Goal: Task Accomplishment & Management: Use online tool/utility

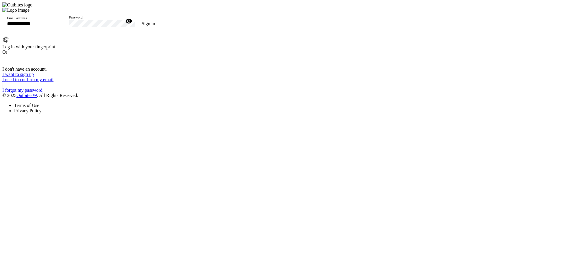
click at [60, 30] on div "Email address" at bounding box center [33, 22] width 53 height 16
type input "**********"
click at [122, 29] on div "Password" at bounding box center [95, 21] width 53 height 16
click at [135, 18] on button "Sign in" at bounding box center [149, 24] width 28 height 12
click at [122, 29] on div "Password" at bounding box center [95, 21] width 53 height 16
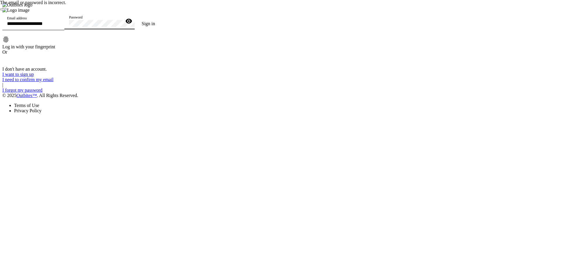
click at [135, 18] on button "Sign in" at bounding box center [149, 24] width 28 height 12
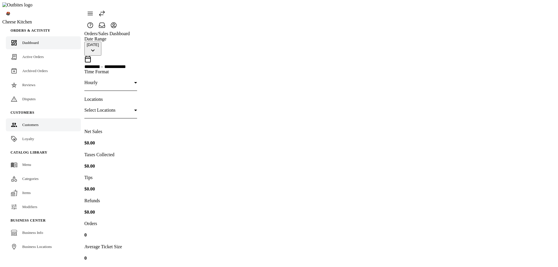
click at [28, 122] on div "Customers" at bounding box center [30, 125] width 16 height 6
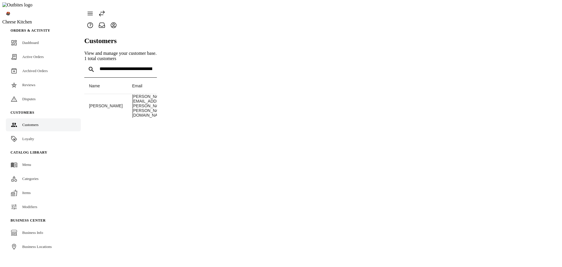
click at [28, 137] on span "Loyalty" at bounding box center [28, 139] width 12 height 4
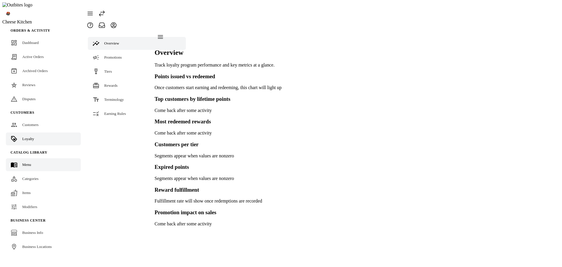
click at [28, 162] on div "Menu" at bounding box center [26, 165] width 9 height 6
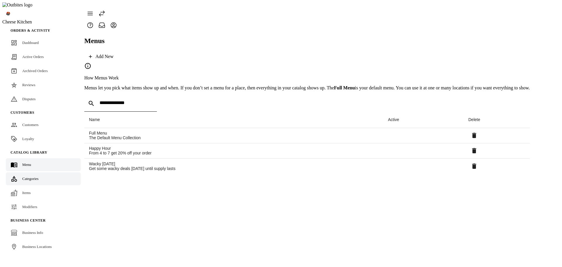
click at [28, 176] on span "Categories" at bounding box center [30, 178] width 16 height 4
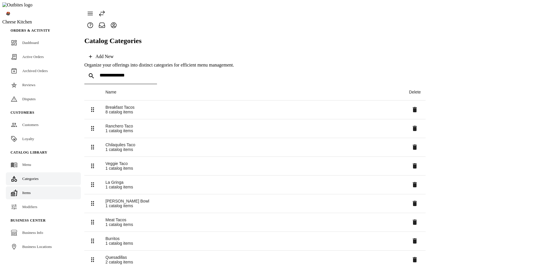
drag, startPoint x: 25, startPoint y: 185, endPoint x: 32, endPoint y: 179, distance: 9.3
click at [25, 186] on link "Items" at bounding box center [43, 192] width 75 height 13
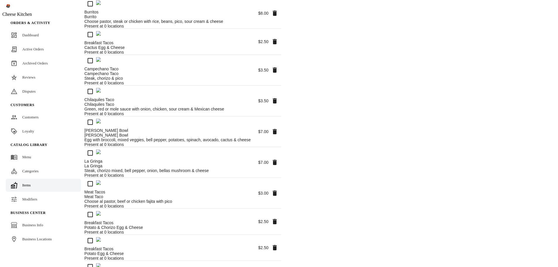
scroll to position [213, 0]
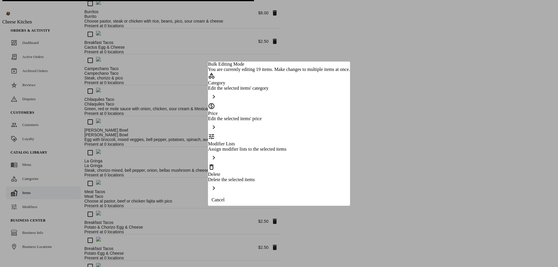
scroll to position [0, 0]
click at [261, 177] on div "Delete the selected items" at bounding box center [279, 179] width 142 height 5
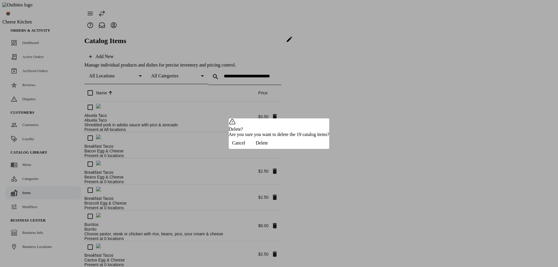
scroll to position [213, 0]
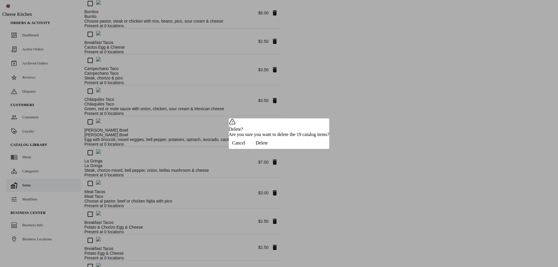
click at [275, 150] on span "button" at bounding box center [262, 143] width 26 height 14
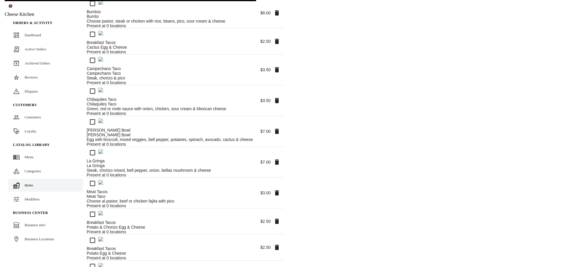
scroll to position [0, 0]
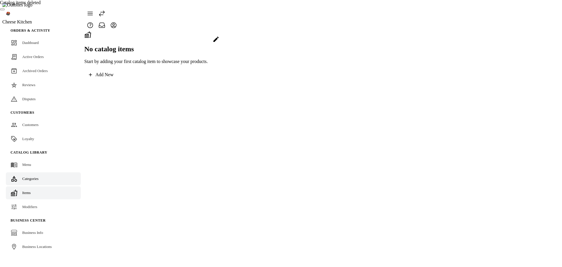
click at [26, 173] on link "Categories" at bounding box center [43, 178] width 75 height 13
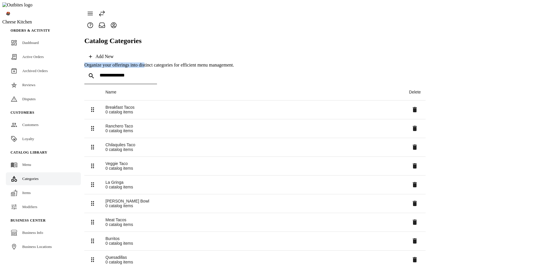
drag, startPoint x: 92, startPoint y: 34, endPoint x: 144, endPoint y: 31, distance: 52.2
click at [144, 62] on div "Organize your offerings into distinct categories for efficient menu management." at bounding box center [254, 64] width 341 height 5
copy div "Organize your offerings into dis"
click at [36, 158] on link "Menu" at bounding box center [43, 164] width 75 height 13
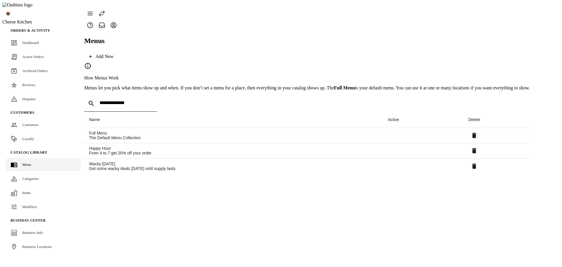
click at [114, 54] on div "Add New" at bounding box center [105, 56] width 18 height 5
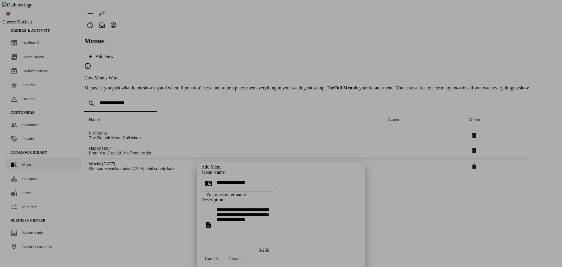
click at [218, 256] on span "Cancel" at bounding box center [211, 258] width 13 height 5
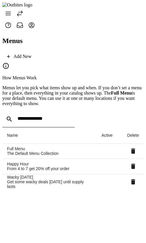
click at [57, 190] on div "Menus Add New How Menus Work Menus let you pick what items show up and when. If…" at bounding box center [73, 110] width 142 height 158
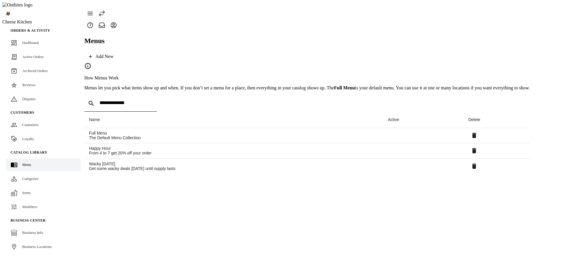
click at [395, 174] on div "Menus Add New How Menus Work Menus let you pick what items show up and when. If…" at bounding box center [307, 102] width 446 height 143
drag, startPoint x: 134, startPoint y: 45, endPoint x: 214, endPoint y: 48, distance: 80.0
click at [214, 62] on div "How Menus Work Menus let you pick what items show up and when. If you don’t set…" at bounding box center [307, 76] width 446 height 28
copy p "k what items show up and when. If you don’t set"
click at [253, 159] on div "Menus Add New How Menus Work Menus let you pick what items show up and when. If…" at bounding box center [307, 102] width 446 height 143
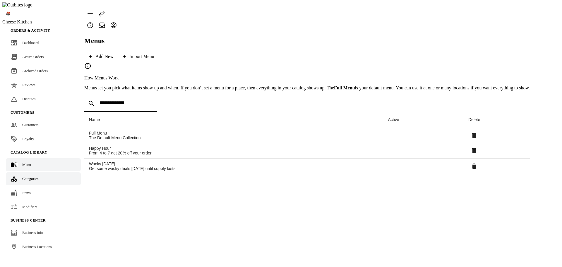
click at [41, 172] on link "Categories" at bounding box center [43, 178] width 75 height 13
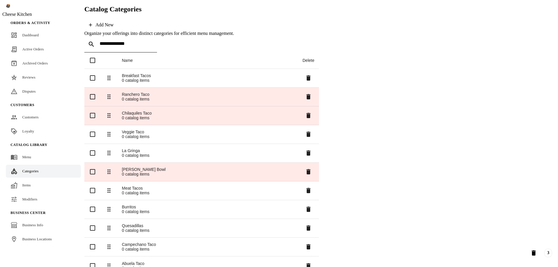
scroll to position [32, 0]
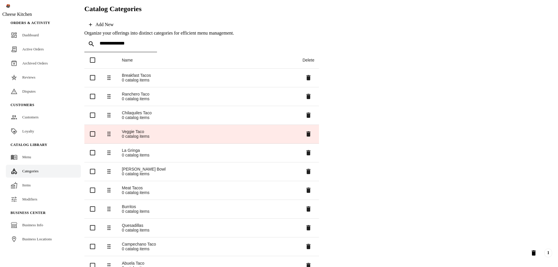
click at [293, 129] on div "Veggie Taco 0 catalog items" at bounding box center [207, 133] width 171 height 9
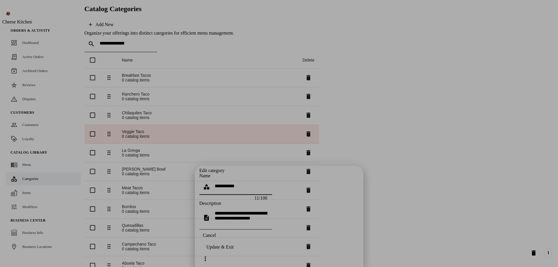
scroll to position [0, 0]
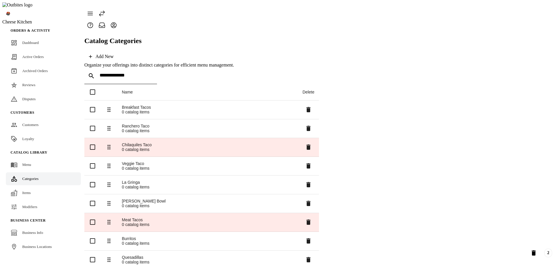
click at [536, 252] on icon "Delete selected categories" at bounding box center [533, 252] width 7 height 7
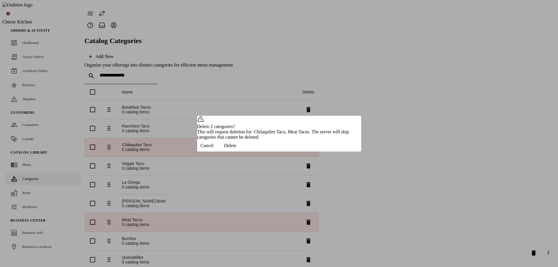
click at [214, 148] on span "Cancel" at bounding box center [207, 145] width 13 height 5
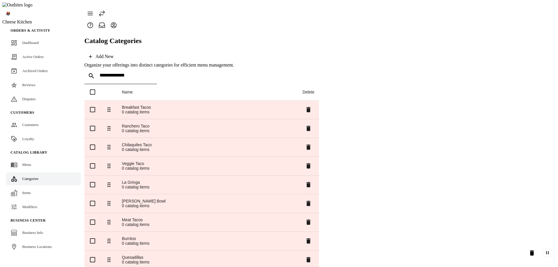
click at [536, 255] on span "Delete selected categories" at bounding box center [532, 253] width 14 height 14
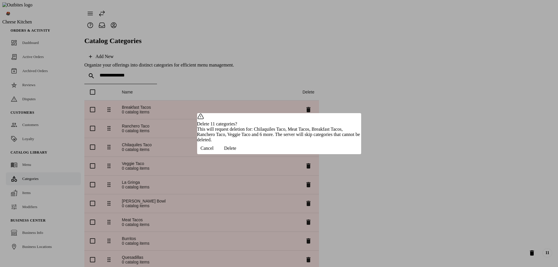
click at [217, 155] on span "button" at bounding box center [207, 148] width 20 height 14
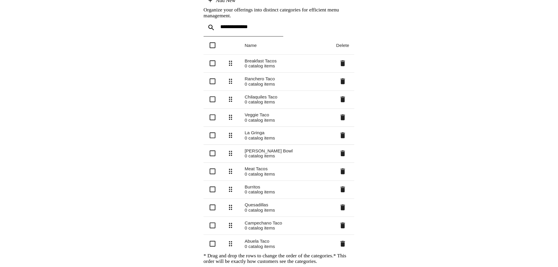
scroll to position [32, 0]
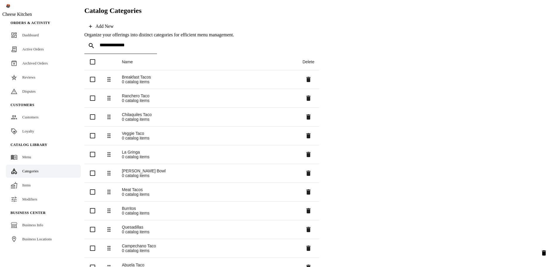
scroll to position [32, 0]
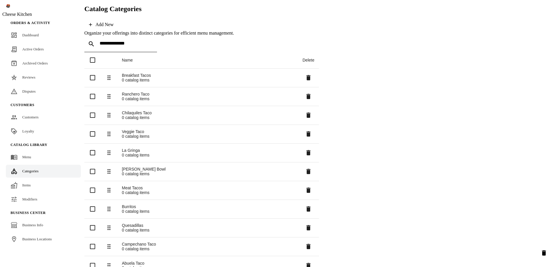
click at [542, 251] on icon "Delete selected categories" at bounding box center [544, 252] width 4 height 5
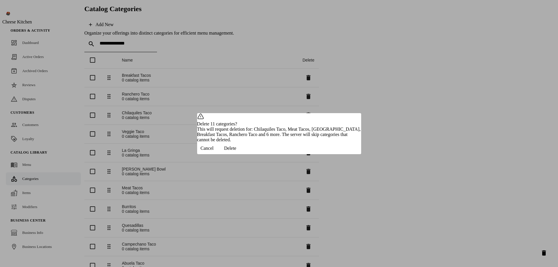
scroll to position [0, 0]
drag, startPoint x: 258, startPoint y: 131, endPoint x: 308, endPoint y: 129, distance: 50.1
click at [297, 130] on div "This will request deletion for: Chilaquiles Taco, Meat Tacos, La Gringa, Breakf…" at bounding box center [279, 135] width 164 height 16
copy div "he server will skip ca"
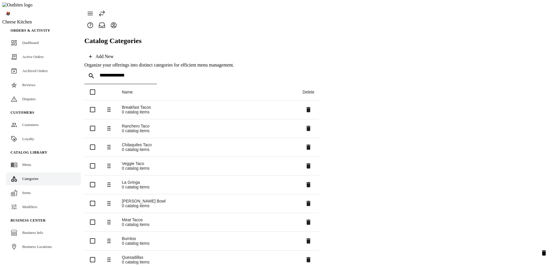
click at [542, 254] on icon "Delete selected categories" at bounding box center [544, 252] width 7 height 7
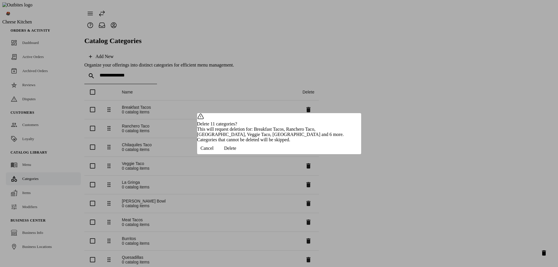
click at [243, 155] on span "button" at bounding box center [230, 148] width 26 height 14
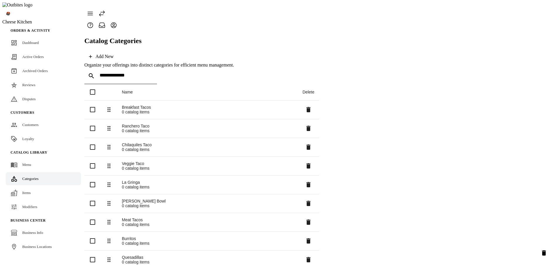
click at [541, 252] on icon "Delete selected categories" at bounding box center [544, 252] width 7 height 7
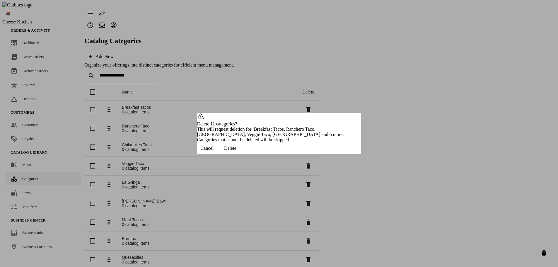
click at [243, 155] on span "button" at bounding box center [230, 148] width 26 height 14
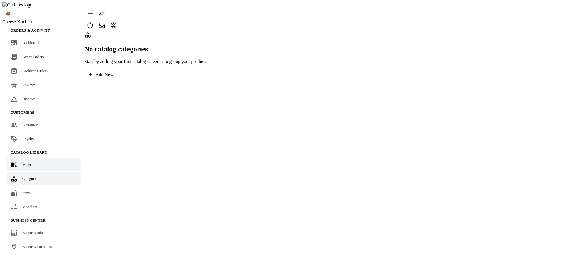
click at [15, 161] on icon at bounding box center [14, 164] width 7 height 7
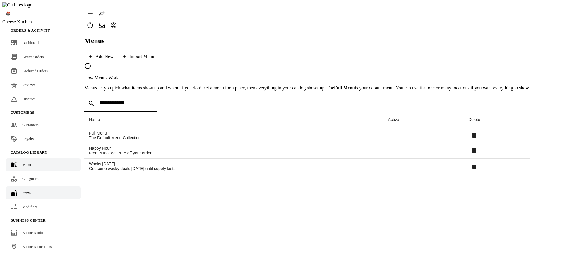
click at [30, 186] on link "Items" at bounding box center [43, 192] width 75 height 13
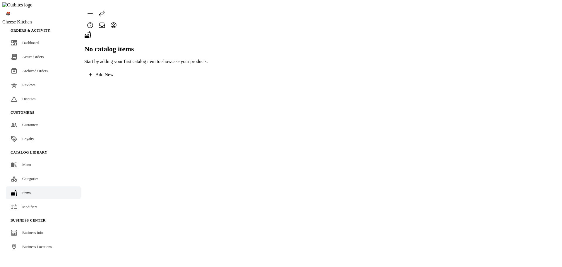
click at [39, 176] on span "Categories" at bounding box center [30, 178] width 16 height 4
click at [30, 190] on div "Items" at bounding box center [26, 193] width 8 height 6
click at [30, 204] on span "Modifiers" at bounding box center [29, 206] width 15 height 4
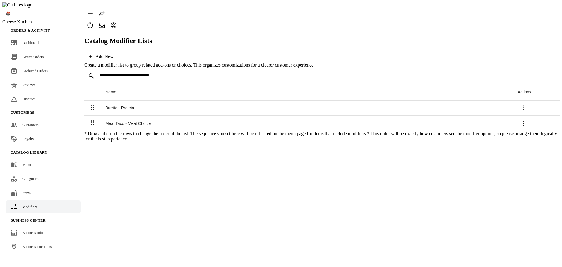
click at [528, 104] on icon at bounding box center [524, 107] width 7 height 7
click at [534, 112] on span "Delete" at bounding box center [540, 114] width 13 height 5
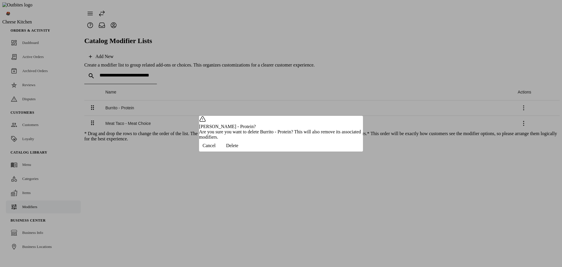
click at [245, 153] on span "button" at bounding box center [232, 146] width 26 height 14
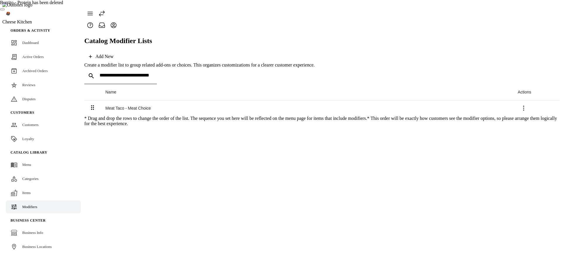
click at [528, 105] on icon at bounding box center [524, 108] width 7 height 7
click at [534, 113] on span "Delete" at bounding box center [540, 114] width 13 height 5
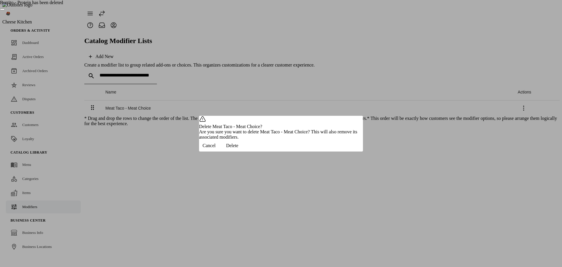
drag, startPoint x: 342, startPoint y: 158, endPoint x: 351, endPoint y: 146, distance: 14.9
click at [238, 148] on span "Delete" at bounding box center [232, 145] width 12 height 5
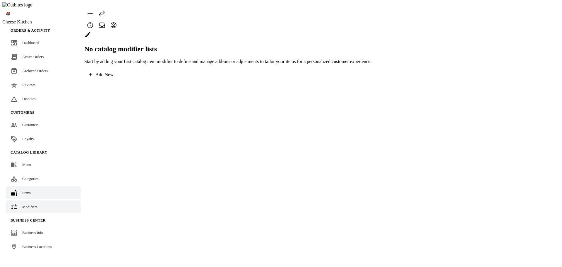
click at [25, 190] on span "Items" at bounding box center [26, 192] width 8 height 4
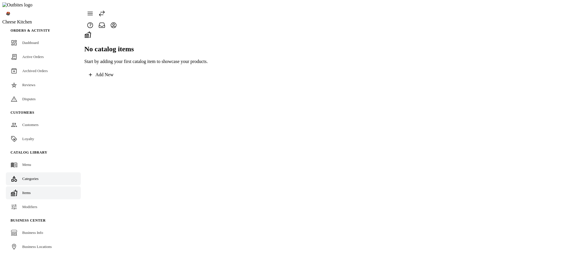
click at [32, 176] on span "Categories" at bounding box center [30, 178] width 16 height 4
click at [31, 158] on link "Menu" at bounding box center [43, 164] width 75 height 13
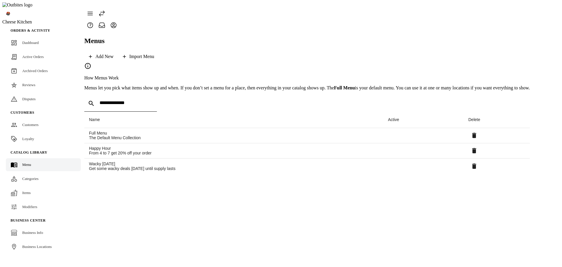
click at [219, 174] on div "Menus Add New Import Menu How Menus Work Menus let you pick what items show up …" at bounding box center [307, 102] width 446 height 143
click at [210, 174] on div "Menus Add New Import Menu How Menus Work Menus let you pick what items show up …" at bounding box center [307, 102] width 446 height 143
click at [45, 176] on div "Import Catalog" at bounding box center [33, 179] width 23 height 6
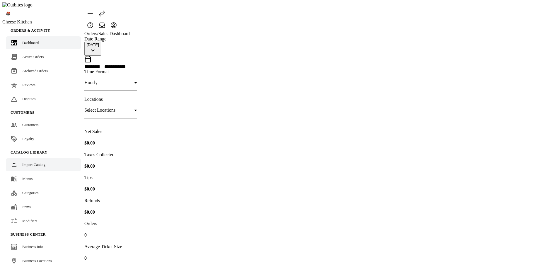
click at [34, 162] on span "Import Catalog" at bounding box center [33, 164] width 23 height 4
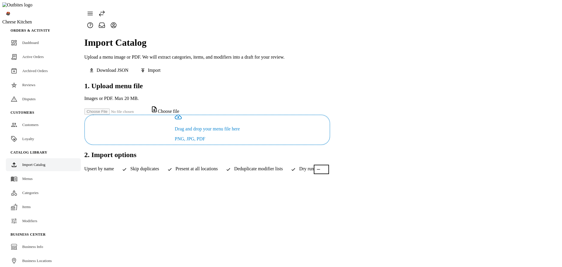
click at [179, 109] on span "Choose file" at bounding box center [168, 111] width 21 height 5
click at [151, 108] on input "Choose file" at bounding box center [117, 111] width 67 height 6
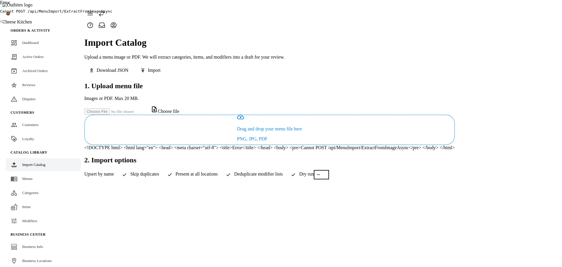
drag, startPoint x: 329, startPoint y: 13, endPoint x: 376, endPoint y: 15, distance: 47.5
click at [376, 15] on body "Cheese Kitchen Orders & Activity Dashboard Active Orders Archived Orders Review…" at bounding box center [281, 138] width 558 height 272
click at [411, 156] on div "2. Import options Upsert by name Skip duplicates Present at all locations Dedup…" at bounding box center [269, 167] width 371 height 23
drag, startPoint x: 240, startPoint y: 17, endPoint x: 341, endPoint y: 17, distance: 101.4
click at [341, 17] on div "Error Cannot POST /api/MenuImport/ExtractFromImageAsync" at bounding box center [281, 11] width 562 height 23
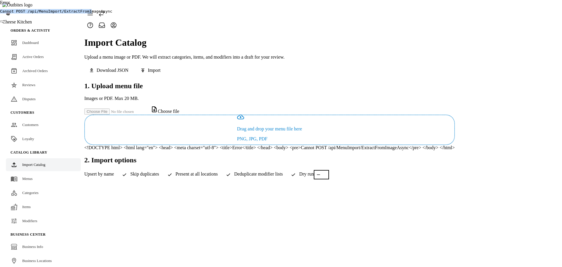
click at [314, 20] on div "Error Cannot POST /api/MenuImport/ExtractFromImageAsync" at bounding box center [281, 11] width 562 height 23
click at [316, 13] on pre "Cannot POST /api/MenuImport/ExtractFromImageAsync" at bounding box center [281, 11] width 562 height 4
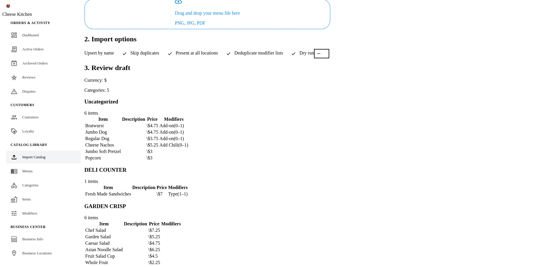
scroll to position [117, 0]
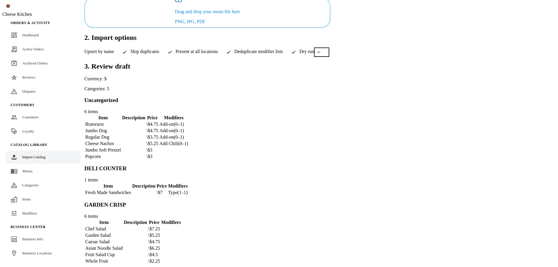
click at [121, 134] on td "Regular Dog" at bounding box center [103, 137] width 36 height 6
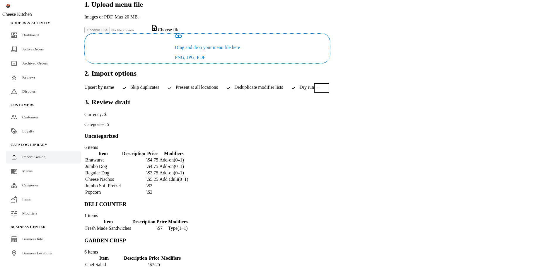
scroll to position [62, 0]
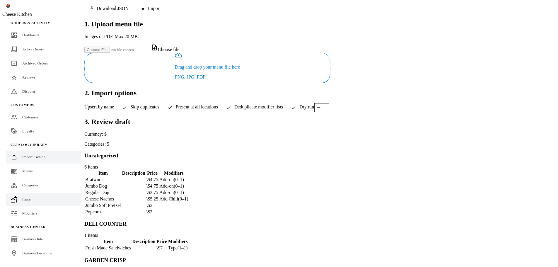
click at [25, 197] on span "Items" at bounding box center [26, 199] width 8 height 4
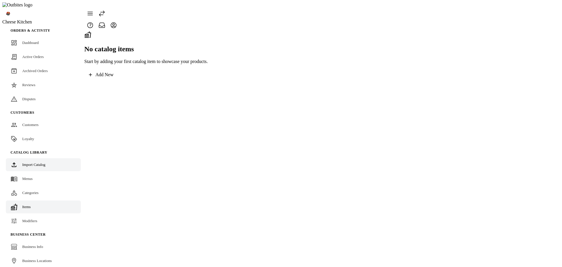
click at [41, 162] on span "Import Catalog" at bounding box center [33, 164] width 23 height 4
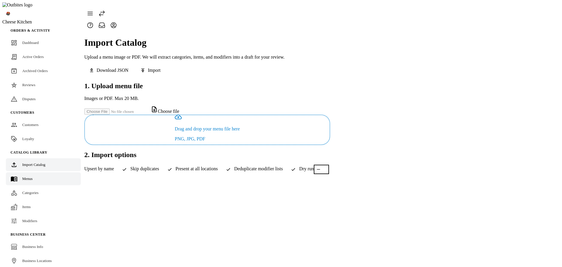
click at [35, 172] on link "Menus" at bounding box center [43, 178] width 75 height 13
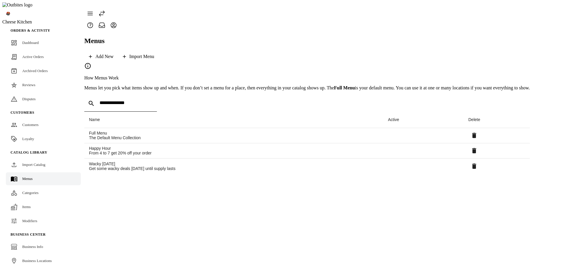
click at [33, 190] on span "Categories" at bounding box center [30, 192] width 16 height 4
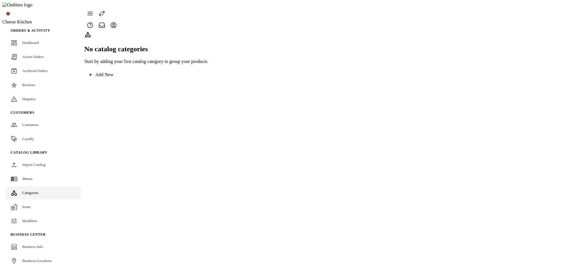
click at [31, 189] on fuse-vertical-navigation-group-item "Catalog Library Import Catalog Menus Categories Items Modifiers" at bounding box center [43, 187] width 82 height 82
click at [28, 204] on span "Items" at bounding box center [26, 206] width 8 height 4
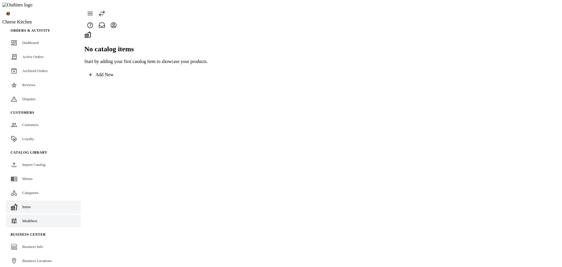
click at [28, 219] on span "Modifiers" at bounding box center [29, 221] width 15 height 4
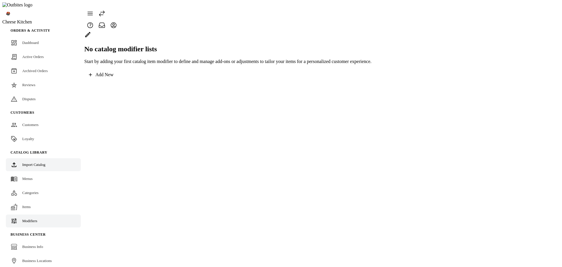
click at [35, 162] on span "Import Catalog" at bounding box center [33, 164] width 23 height 4
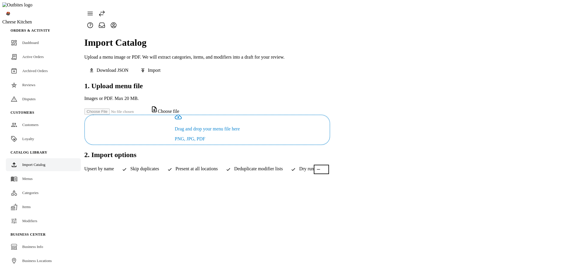
drag, startPoint x: 463, startPoint y: 109, endPoint x: 548, endPoint y: 111, distance: 84.1
click at [321, 167] on icon "button" at bounding box center [318, 169] width 5 height 5
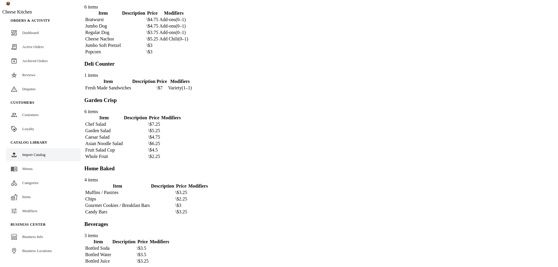
scroll to position [33, 0]
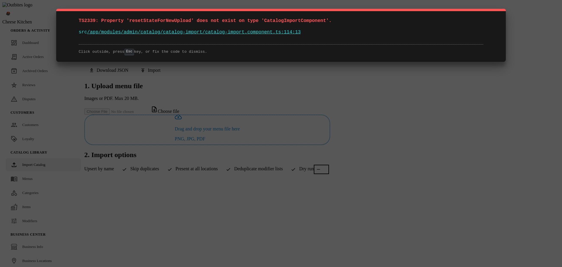
click at [330, 157] on div "TS2339: Property 'resetStateForNewUpload' does not exist on type 'CatalogImport…" at bounding box center [281, 133] width 562 height 267
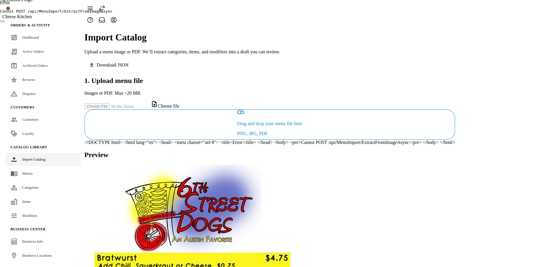
scroll to position [6, 0]
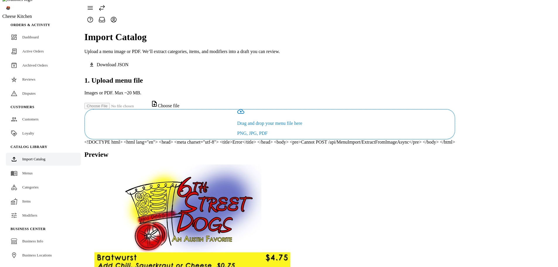
click at [241, 139] on div "<!DOCTYPE html> <html lang="en"> <head> <meta charset="utf-8"> <title>Error</ti…" at bounding box center [269, 141] width 371 height 5
copy div "ExtractFromImageAsync"
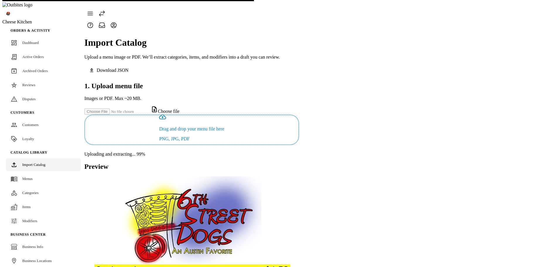
click at [299, 8] on div at bounding box center [191, 19] width 215 height 23
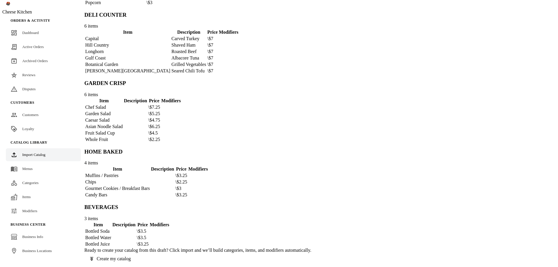
scroll to position [380, 0]
click at [131, 256] on span "Create my catalog" at bounding box center [114, 258] width 34 height 5
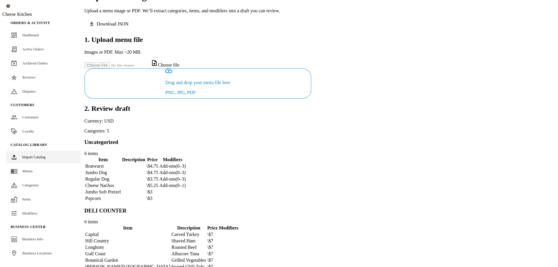
scroll to position [0, 0]
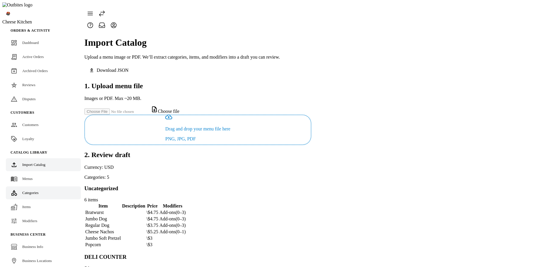
click at [28, 190] on span "Categories" at bounding box center [30, 192] width 16 height 4
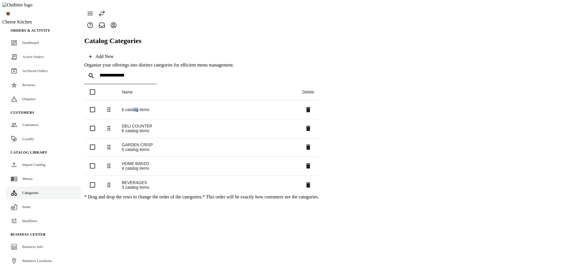
click at [137, 107] on div "6 catalog items" at bounding box center [207, 109] width 171 height 5
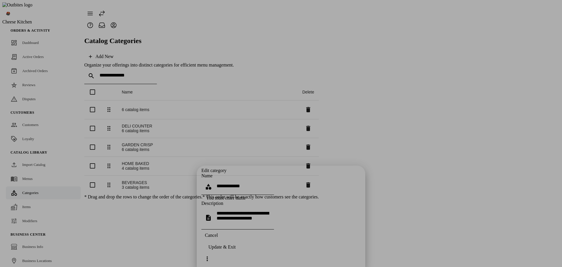
click at [137, 204] on div at bounding box center [281, 133] width 562 height 267
click at [32, 194] on div at bounding box center [281, 133] width 562 height 267
drag, startPoint x: 291, startPoint y: 256, endPoint x: 183, endPoint y: 220, distance: 113.1
click at [218, 238] on span "Cancel" at bounding box center [211, 235] width 13 height 5
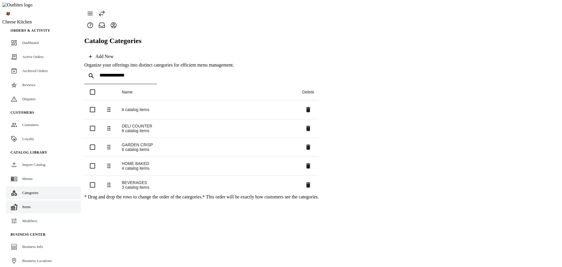
click at [33, 200] on link "Items" at bounding box center [43, 206] width 75 height 13
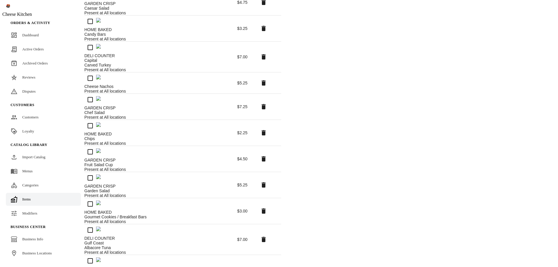
scroll to position [312, 0]
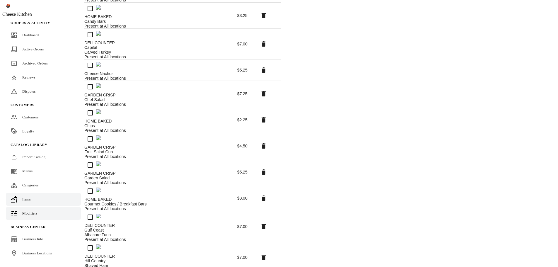
click at [39, 211] on link "Modifiers" at bounding box center [43, 213] width 75 height 13
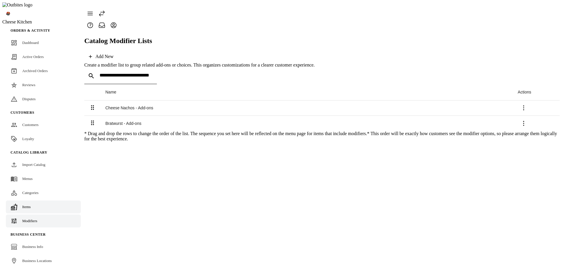
click at [39, 200] on link "Items" at bounding box center [43, 206] width 75 height 13
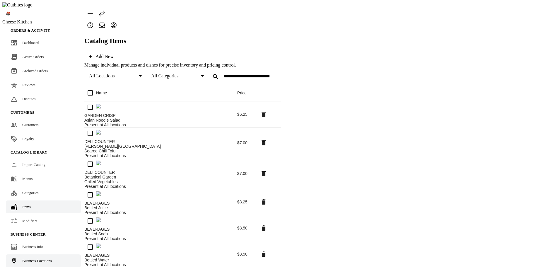
click at [40, 258] on span "Business Locations" at bounding box center [37, 260] width 30 height 4
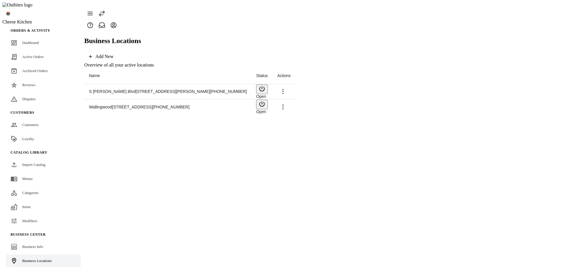
click at [290, 84] on span at bounding box center [283, 91] width 14 height 14
click at [538, 84] on span "Launch" at bounding box center [542, 86] width 16 height 5
click at [32, 190] on span "Categories" at bounding box center [30, 192] width 16 height 4
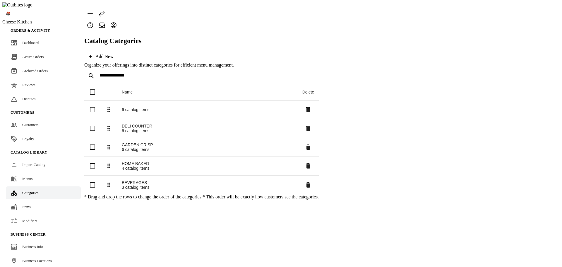
click at [316, 103] on span at bounding box center [308, 110] width 14 height 14
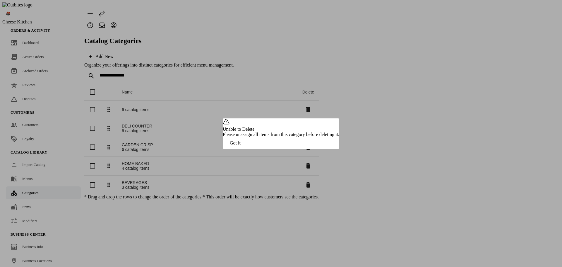
drag, startPoint x: 345, startPoint y: 155, endPoint x: 348, endPoint y: 145, distance: 10.1
click at [248, 150] on span "button" at bounding box center [235, 143] width 25 height 14
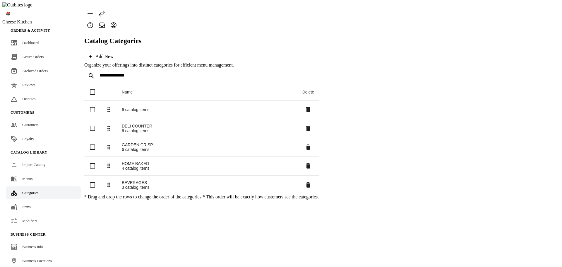
click at [311, 107] on icon at bounding box center [308, 109] width 4 height 5
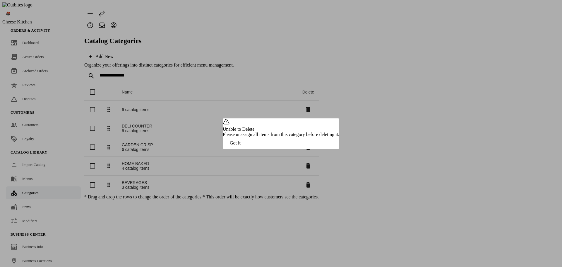
click at [248, 150] on span "button" at bounding box center [235, 143] width 25 height 14
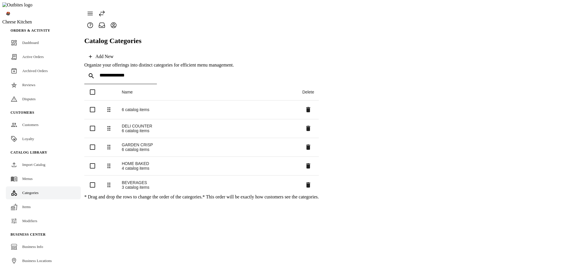
click at [139, 107] on div "6 catalog items" at bounding box center [207, 109] width 171 height 5
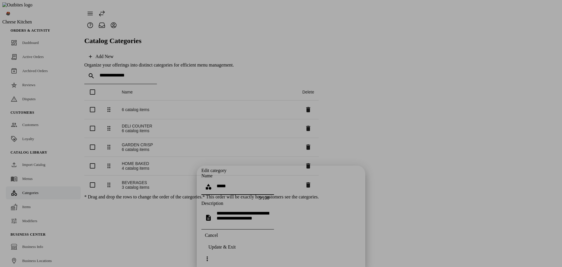
type input "*****"
click at [243, 254] on span "continue" at bounding box center [222, 247] width 41 height 14
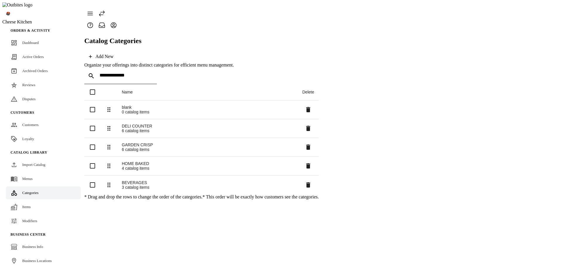
click at [312, 106] on icon at bounding box center [308, 109] width 7 height 7
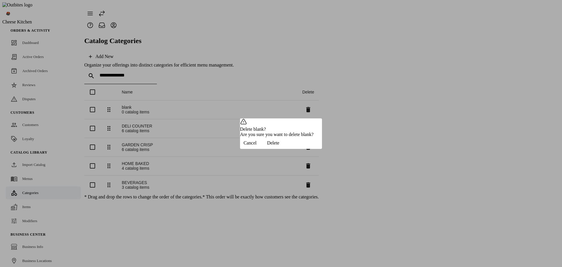
click at [279, 146] on span "Delete" at bounding box center [273, 142] width 12 height 5
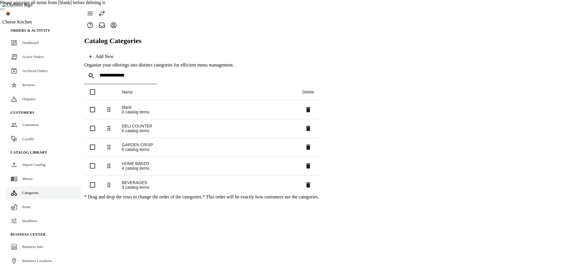
drag, startPoint x: 164, startPoint y: 198, endPoint x: 158, endPoint y: 196, distance: 6.4
click at [163, 197] on div "Catalog Categories Add New Organize your offerings into distinct categories for…" at bounding box center [201, 115] width 235 height 168
click at [24, 172] on link "Menus" at bounding box center [43, 178] width 75 height 13
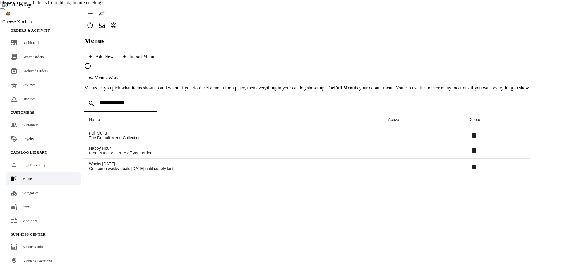
click at [24, 190] on span "Categories" at bounding box center [30, 192] width 16 height 4
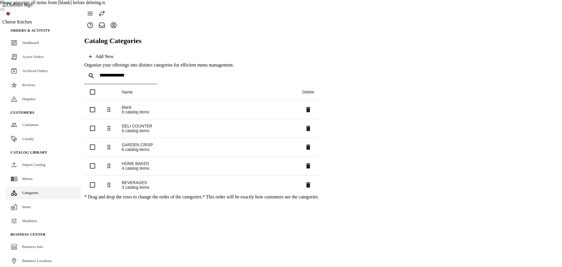
click at [22, 204] on span "Items" at bounding box center [26, 206] width 8 height 4
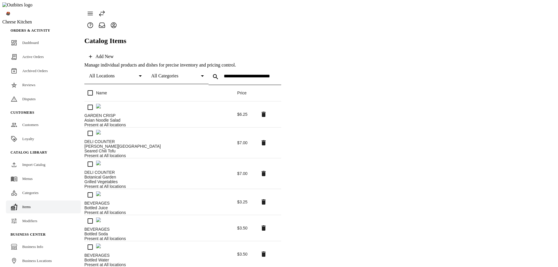
click at [112, 73] on span "All Locations" at bounding box center [102, 75] width 26 height 5
click at [254, 40] on div at bounding box center [279, 133] width 558 height 267
click at [201, 73] on div "All Categories" at bounding box center [176, 75] width 50 height 5
click at [224, 126] on mat-option "blank" at bounding box center [263, 130] width 114 height 14
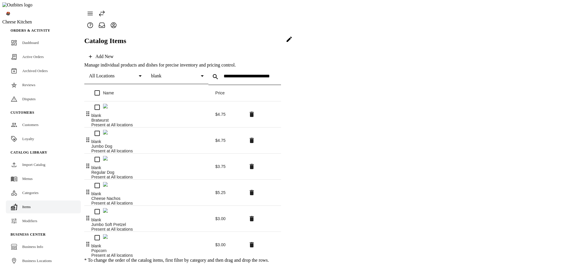
click at [293, 43] on icon at bounding box center [289, 39] width 7 height 7
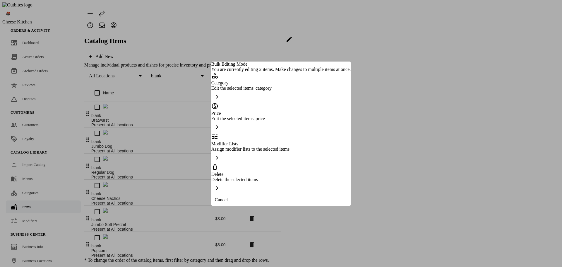
click at [249, 91] on div "Edit the selected items' category" at bounding box center [281, 88] width 139 height 5
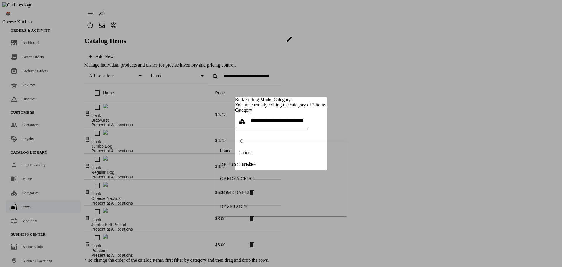
click at [250, 123] on input "text" at bounding box center [276, 120] width 53 height 5
click at [372, 238] on div at bounding box center [281, 133] width 562 height 267
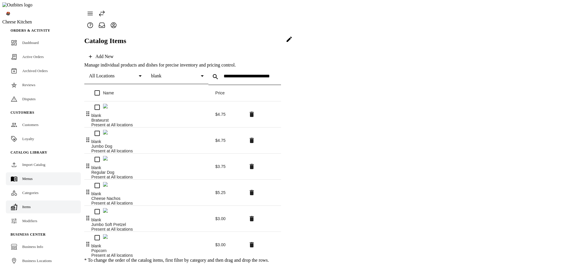
click at [28, 176] on span "Menus" at bounding box center [27, 178] width 10 height 4
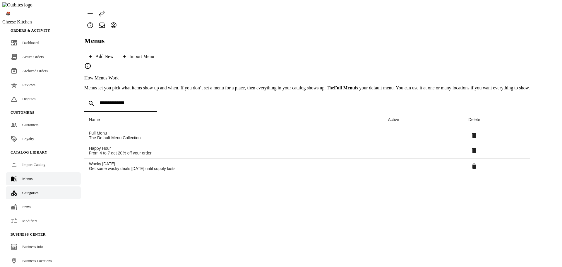
click at [26, 190] on span "Categories" at bounding box center [30, 192] width 16 height 4
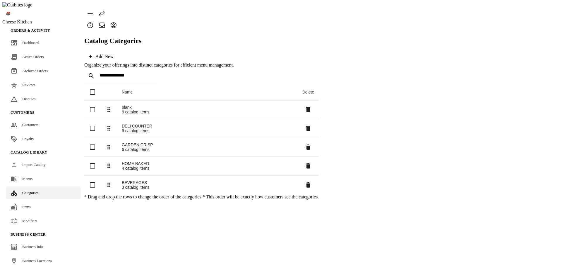
click at [132, 110] on div "6 catalog items" at bounding box center [207, 112] width 171 height 5
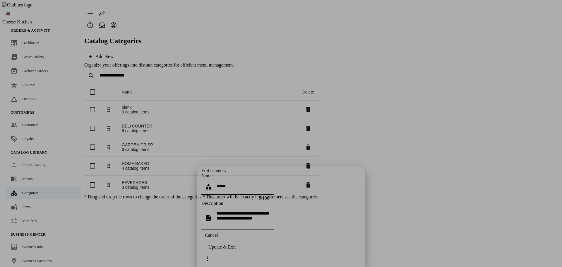
drag, startPoint x: 243, startPoint y: 31, endPoint x: 166, endPoint y: 31, distance: 76.5
click at [193, 33] on div "Edit category Name ***** 5/100 Description Cancel Update & Exit" at bounding box center [281, 133] width 562 height 267
type input "**********"
click at [243, 253] on button "Update & Exit" at bounding box center [222, 247] width 41 height 12
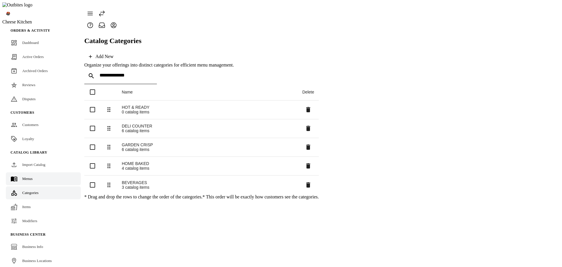
click at [22, 176] on span "Menus" at bounding box center [27, 178] width 10 height 4
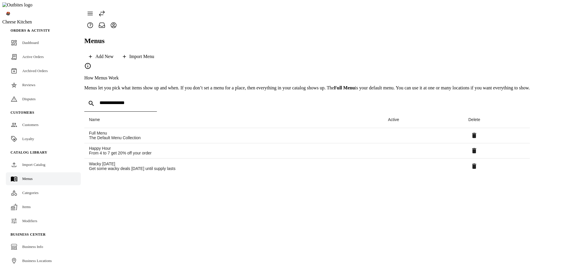
click at [25, 204] on span "Items" at bounding box center [26, 206] width 8 height 4
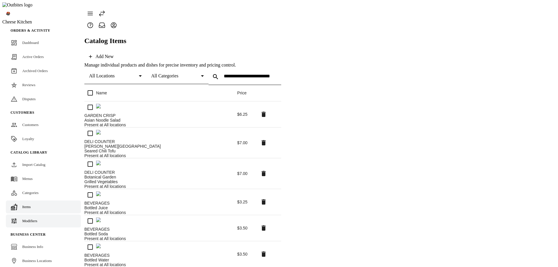
click at [23, 214] on link "Modifiers" at bounding box center [43, 220] width 75 height 13
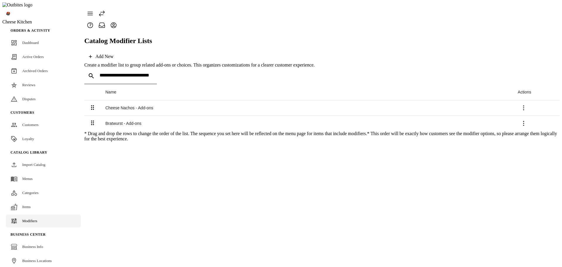
click at [130, 121] on div "Bratwurst - Add-ons" at bounding box center [306, 123] width 403 height 5
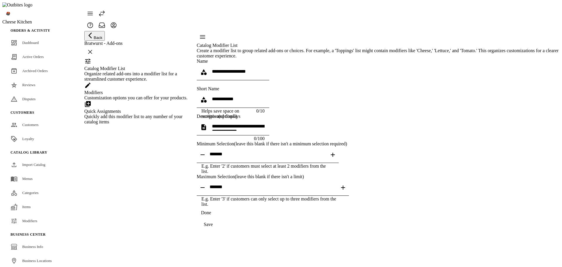
click at [139, 100] on div "Customization options you can offer for your products." at bounding box center [136, 97] width 105 height 5
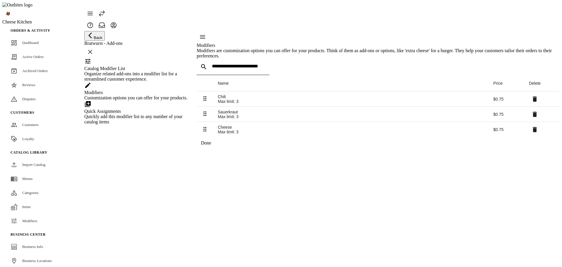
click at [134, 125] on div "Quickly add this modifier list to any number of your catalog items" at bounding box center [136, 119] width 105 height 11
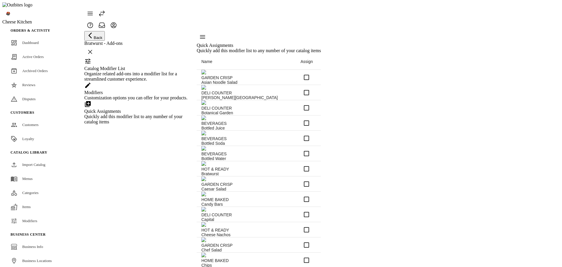
click at [148, 100] on div "Customization options you can offer for your products." at bounding box center [136, 97] width 105 height 5
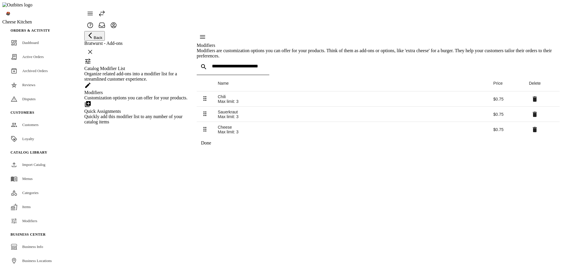
click at [145, 82] on div "Organize related add-ons into a modifier list for a streamlined customer experi…" at bounding box center [136, 76] width 105 height 11
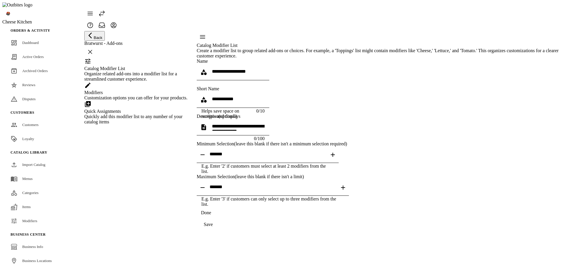
click at [144, 100] on div "Customization options you can offer for your products." at bounding box center [136, 97] width 105 height 5
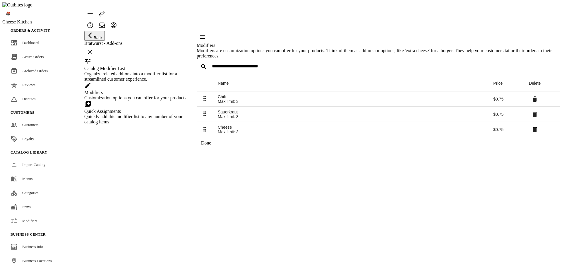
click at [135, 114] on div "Quick Assignments" at bounding box center [136, 111] width 105 height 5
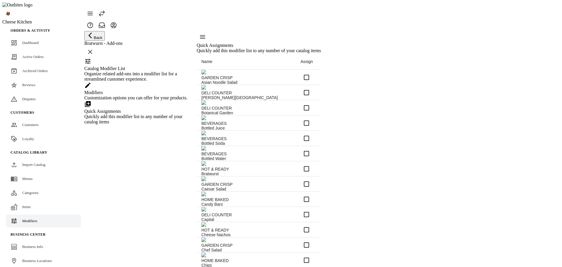
click at [22, 219] on span "Modifiers" at bounding box center [29, 221] width 15 height 4
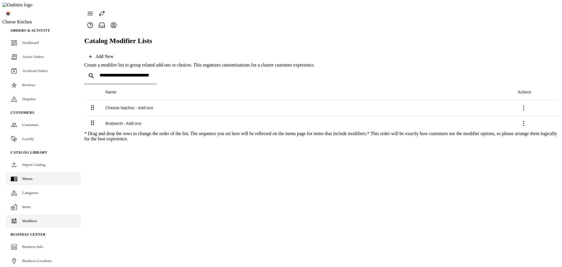
click at [23, 172] on link "Menus" at bounding box center [43, 178] width 75 height 13
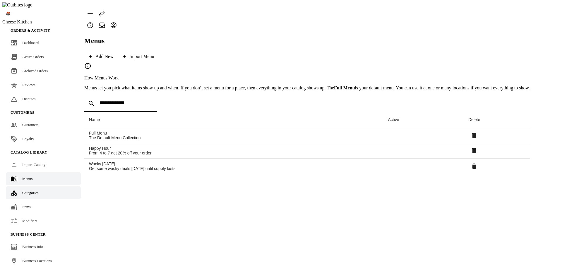
click at [24, 190] on span "Categories" at bounding box center [30, 192] width 16 height 4
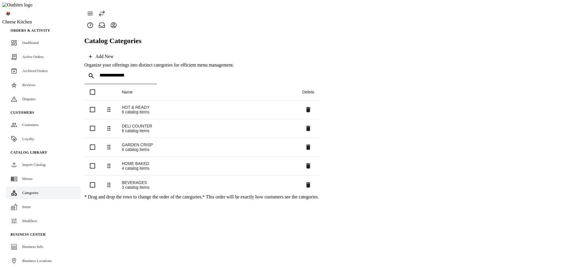
click at [28, 204] on span "Items" at bounding box center [26, 206] width 8 height 4
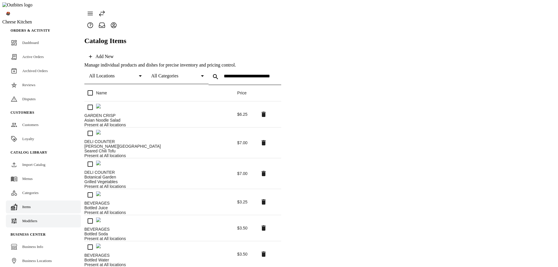
click at [30, 219] on span "Modifiers" at bounding box center [29, 221] width 15 height 4
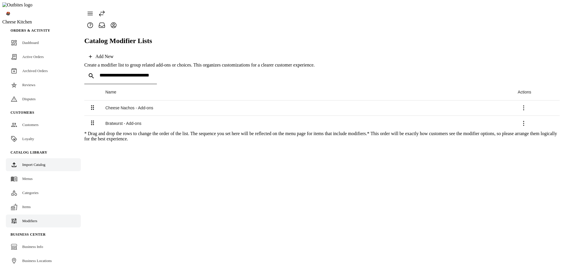
click at [32, 162] on span "Import Catalog" at bounding box center [33, 164] width 23 height 4
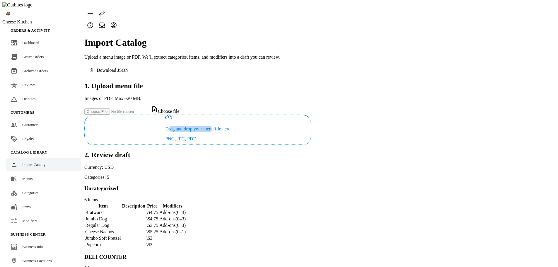
drag, startPoint x: 299, startPoint y: 114, endPoint x: 335, endPoint y: 114, distance: 36.9
click at [230, 126] on p "Drag and drop your menu file here" at bounding box center [197, 128] width 65 height 5
copy p "rag and drop your me"
drag, startPoint x: 322, startPoint y: 104, endPoint x: 328, endPoint y: 105, distance: 6.2
click at [172, 113] on icon at bounding box center [168, 116] width 7 height 7
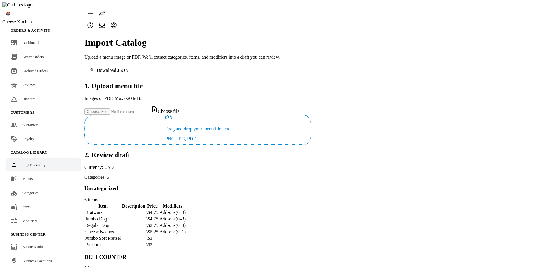
click at [230, 136] on p "PNG, JPG, PDF" at bounding box center [197, 138] width 65 height 5
click at [230, 126] on p "Drag and drop your menu file here" at bounding box center [197, 128] width 65 height 5
click at [311, 115] on div "Drag and drop your menu file here PNG, JPG, PDF" at bounding box center [198, 129] width 226 height 29
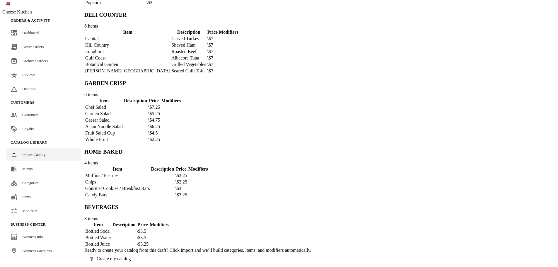
scroll to position [380, 0]
click at [138, 252] on span at bounding box center [110, 259] width 53 height 14
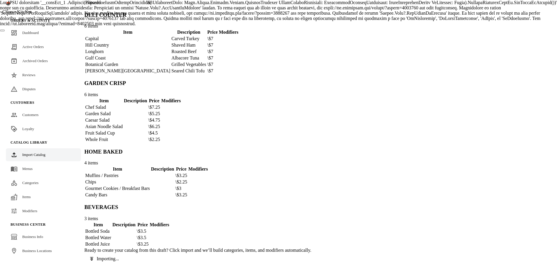
click at [311, 149] on app-catalog-import "Import Catalog Upload a menu image or PDF. We’ll extract categories, items, and…" at bounding box center [197, 26] width 227 height 475
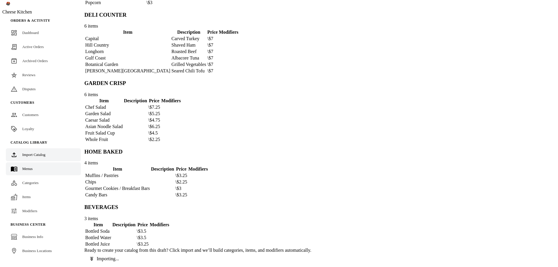
click at [39, 171] on link "Menus" at bounding box center [43, 168] width 75 height 13
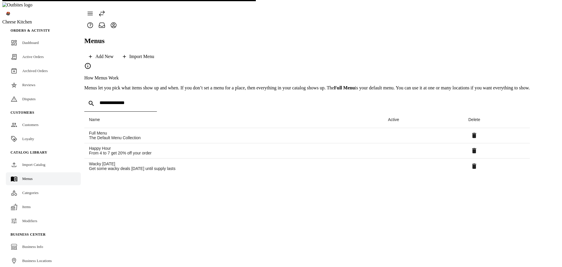
click at [22, 190] on span "Categories" at bounding box center [30, 192] width 16 height 4
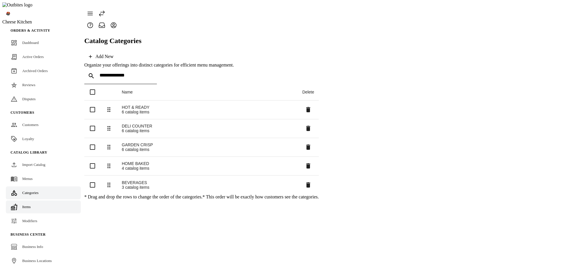
click at [32, 200] on link "Items" at bounding box center [43, 206] width 75 height 13
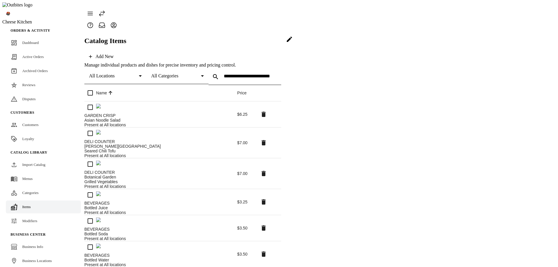
click at [293, 43] on icon at bounding box center [289, 39] width 7 height 7
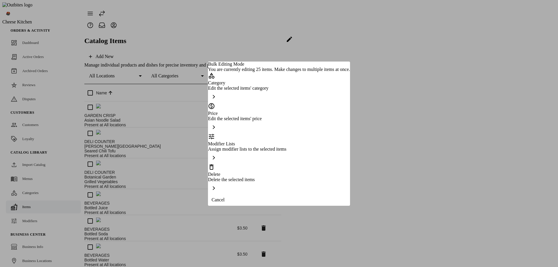
click at [235, 172] on div "Delete" at bounding box center [279, 174] width 142 height 5
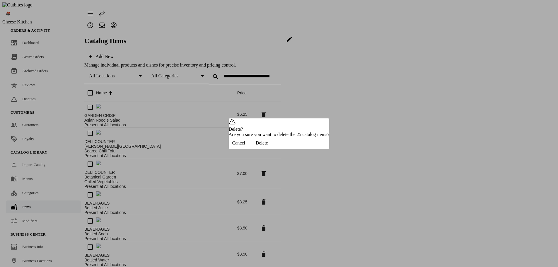
click at [268, 146] on span "Delete" at bounding box center [262, 142] width 12 height 5
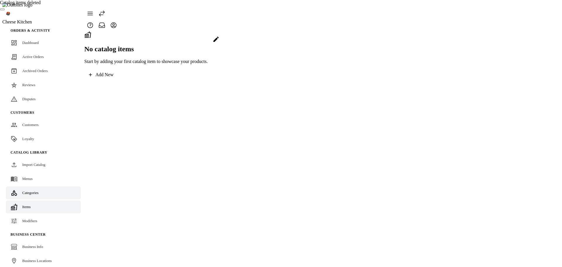
click at [30, 190] on span "Categories" at bounding box center [30, 192] width 16 height 4
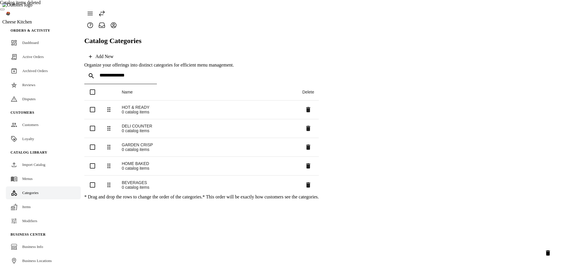
click at [543, 253] on button "Delete selected categories" at bounding box center [548, 253] width 16 height 16
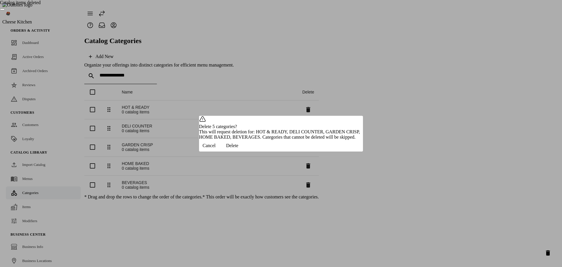
click at [339, 149] on div "Delete 5 categories? This will request deletion for: HOT & READY, DELI COUNTER,…" at bounding box center [281, 134] width 164 height 36
click at [238, 148] on span "Delete" at bounding box center [232, 145] width 12 height 5
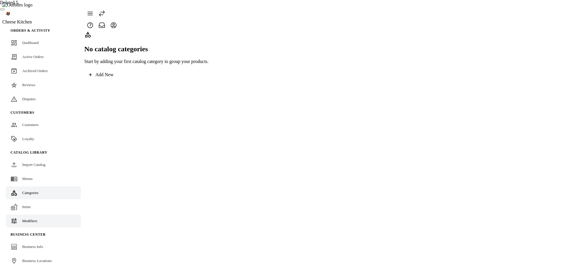
click at [23, 219] on span "Modifiers" at bounding box center [29, 221] width 15 height 4
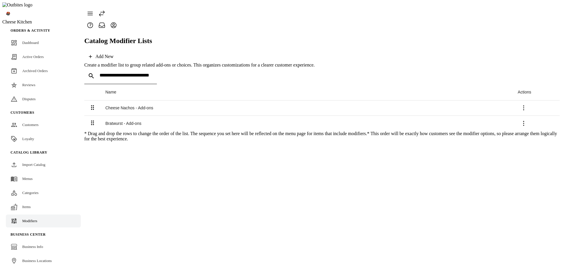
click at [528, 120] on icon at bounding box center [524, 123] width 7 height 7
click at [525, 134] on icon at bounding box center [527, 131] width 4 height 5
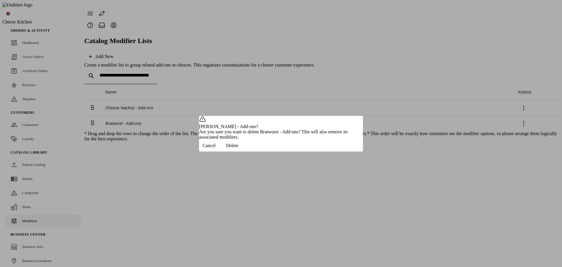
drag, startPoint x: 338, startPoint y: 153, endPoint x: 514, endPoint y: 104, distance: 182.1
click at [238, 148] on span "Delete" at bounding box center [232, 145] width 12 height 5
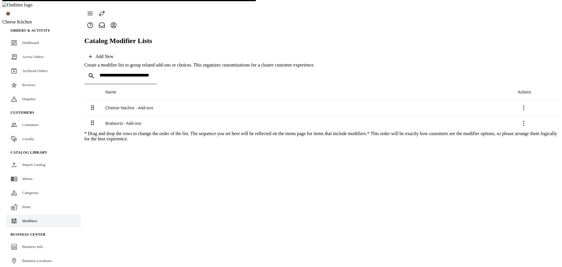
click at [528, 104] on icon at bounding box center [524, 107] width 7 height 7
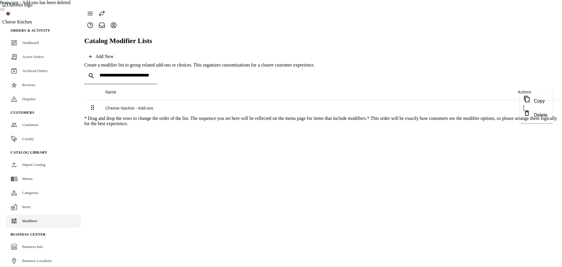
click at [534, 117] on span "Delete" at bounding box center [540, 114] width 13 height 5
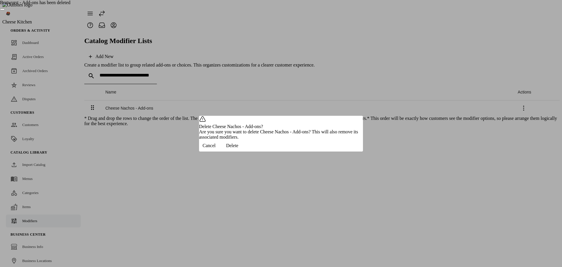
click at [335, 151] on div "Cancel Delete" at bounding box center [281, 146] width 164 height 12
click at [238, 148] on span "Delete" at bounding box center [232, 145] width 12 height 5
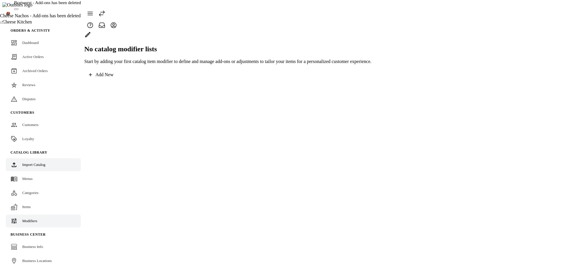
click at [28, 162] on span "Import Catalog" at bounding box center [33, 164] width 23 height 4
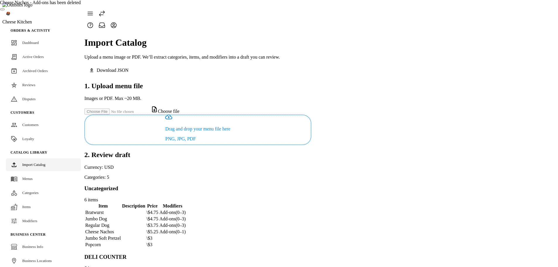
click at [311, 121] on app-catalog-import "Import Catalog Upload a menu image or PDF. We’ll extract categories, items, and…" at bounding box center [197, 268] width 227 height 475
click at [311, 118] on app-catalog-import "Import Catalog Upload a menu image or PDF. We’ll extract categories, items, and…" at bounding box center [197, 268] width 227 height 475
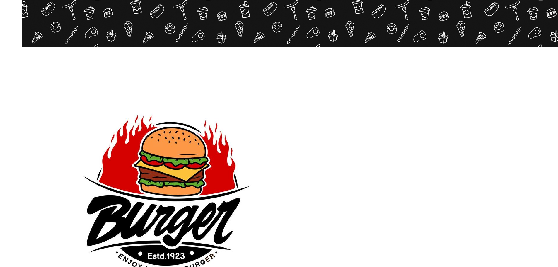
scroll to position [117, 0]
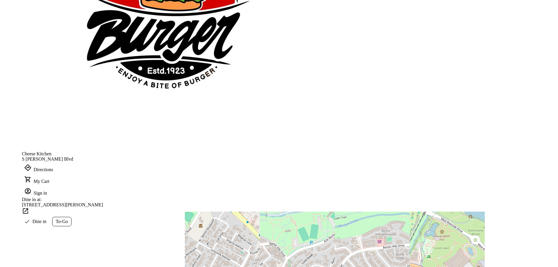
scroll to position [323, 0]
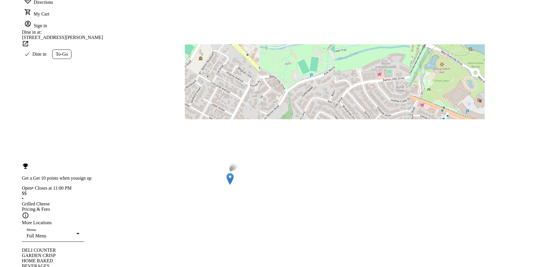
click at [90, 258] on div "HOME BAKED" at bounding box center [373, 260] width 703 height 5
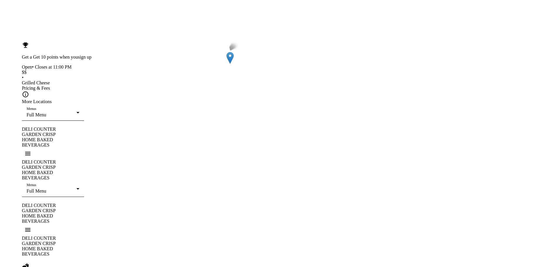
scroll to position [611, 0]
click at [90, 151] on div "Open • Closes at 11:00 PM $$ • Grilled Cheese Pricing & Fees More Locations Men…" at bounding box center [373, 122] width 703 height 116
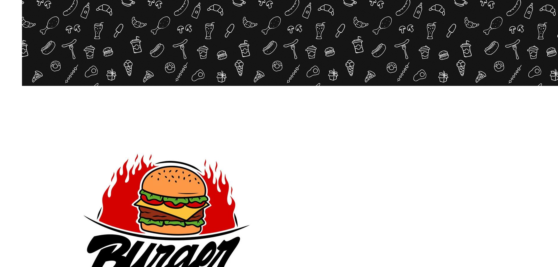
scroll to position [83, 0]
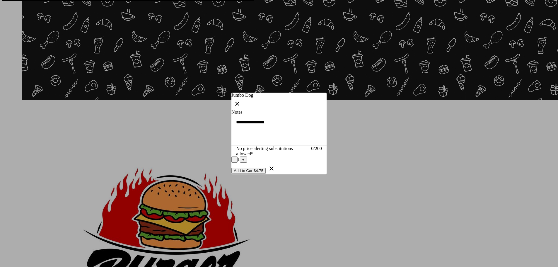
scroll to position [0, 0]
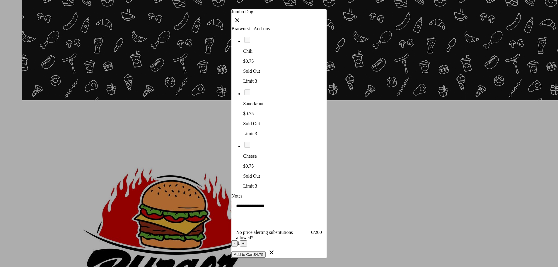
drag, startPoint x: 439, startPoint y: 200, endPoint x: 417, endPoint y: 171, distance: 36.0
click at [438, 200] on div at bounding box center [279, 133] width 558 height 267
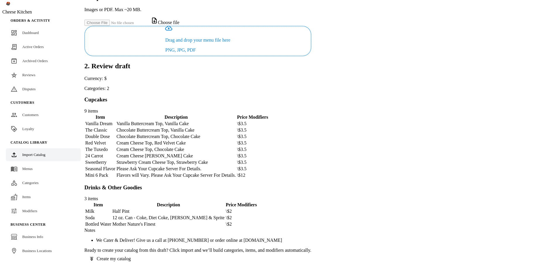
scroll to position [160, 0]
click at [131, 256] on span "Create my catalog" at bounding box center [114, 258] width 34 height 5
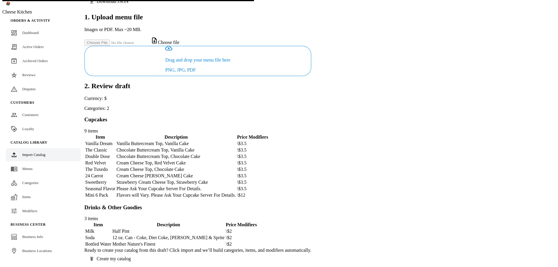
scroll to position [140, 0]
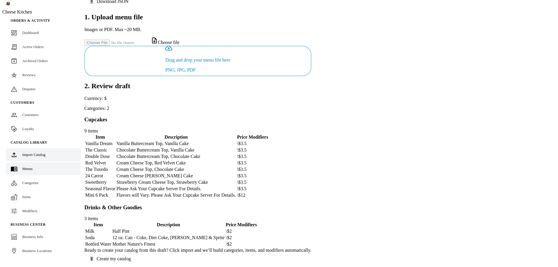
click at [33, 171] on link "Menus" at bounding box center [43, 168] width 75 height 13
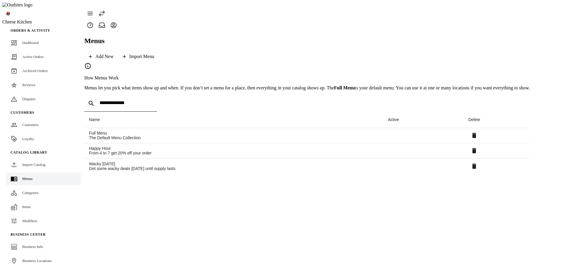
click at [28, 190] on div "Categories" at bounding box center [30, 193] width 16 height 6
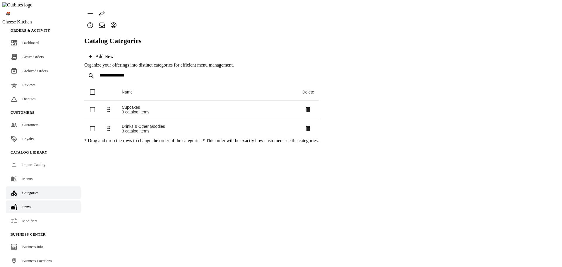
click at [26, 204] on span "Items" at bounding box center [26, 206] width 8 height 4
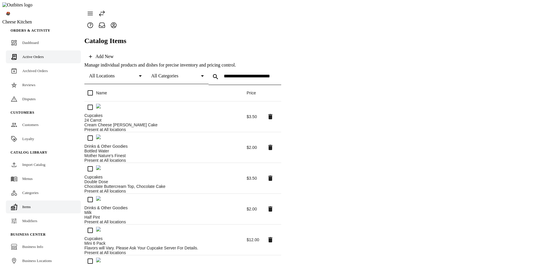
click at [36, 54] on span "Active Orders" at bounding box center [32, 56] width 21 height 4
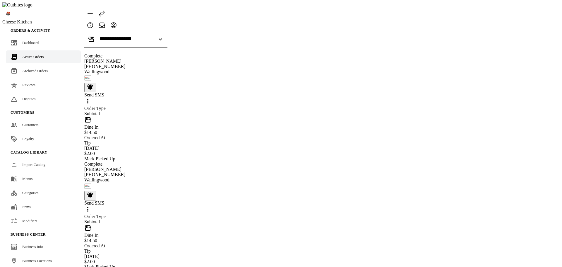
click at [143, 156] on div "Mark Picked Up" at bounding box center [125, 158] width 83 height 5
click at [131, 36] on input "Location" at bounding box center [126, 38] width 53 height 5
click at [145, 49] on span "424 S Lamar Blvd, Austin, TX 78704, USA" at bounding box center [185, 47] width 81 height 5
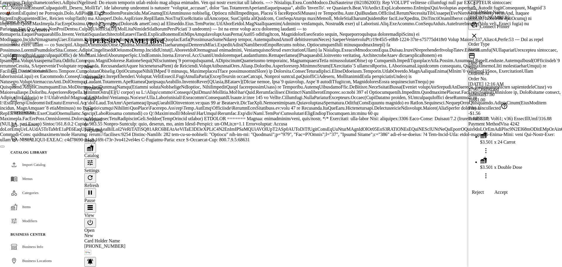
click at [287, 129] on div at bounding box center [281, 133] width 562 height 267
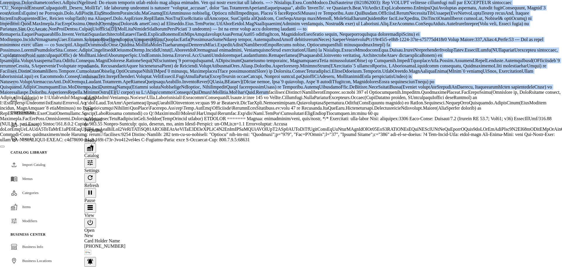
drag, startPoint x: 378, startPoint y: 56, endPoint x: 387, endPoint y: 88, distance: 34.1
click at [392, 79] on body "Cheese Kitchen Orders & Activity Dashboard Active Orders Archived Orders Review…" at bounding box center [281, 168] width 558 height 333
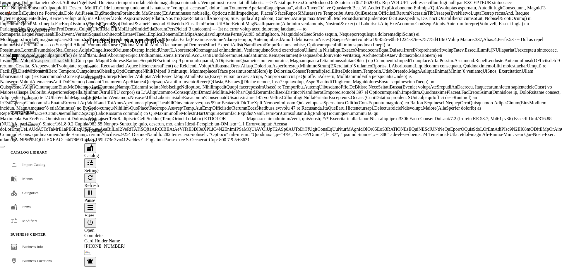
drag, startPoint x: 203, startPoint y: 161, endPoint x: 202, endPoint y: 157, distance: 3.9
click at [164, 159] on div "Quick Catalog View Full Catalog Filter by Category: Cupcakes Drinks & Other Goo…" at bounding box center [124, 234] width 80 height 407
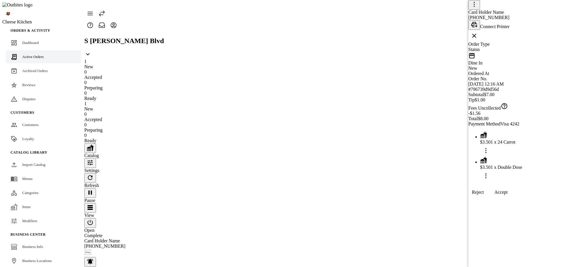
click at [347, 178] on div at bounding box center [281, 133] width 562 height 267
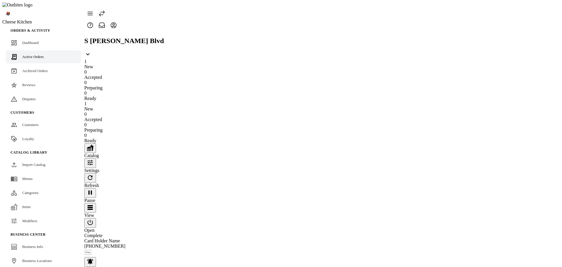
click at [91, 51] on icon at bounding box center [87, 54] width 7 height 7
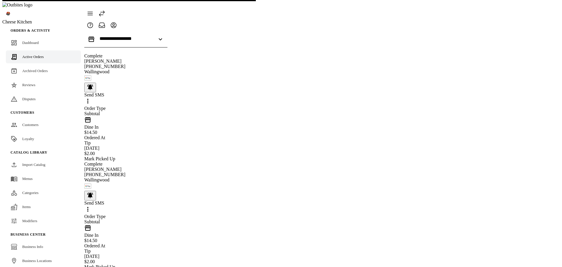
click at [137, 116] on div "Dine In $14.50" at bounding box center [125, 125] width 83 height 19
click at [142, 106] on div "Order Type Subtotal" at bounding box center [125, 111] width 83 height 11
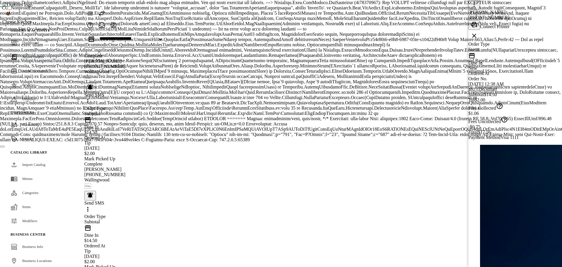
click at [416, 190] on div at bounding box center [281, 133] width 562 height 267
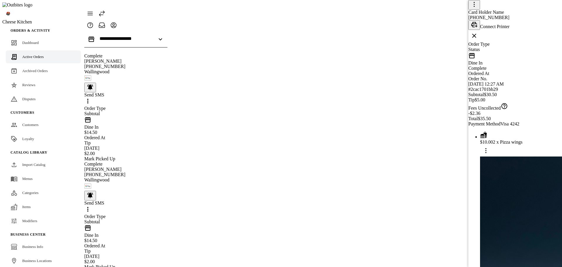
click at [394, 148] on div at bounding box center [281, 133] width 562 height 267
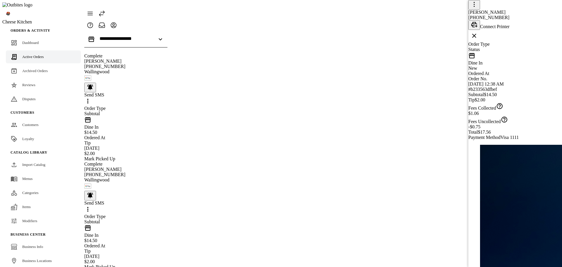
click at [416, 149] on div at bounding box center [281, 133] width 562 height 267
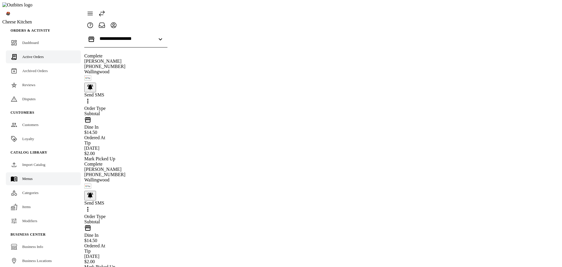
click at [34, 172] on link "Menus" at bounding box center [43, 178] width 75 height 13
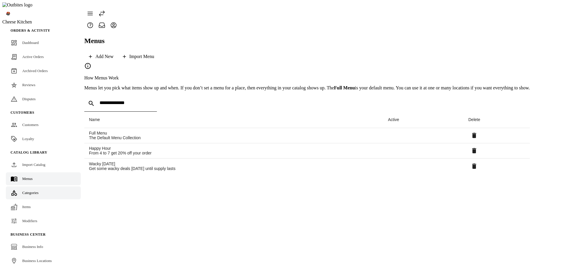
click at [30, 190] on span "Categories" at bounding box center [30, 192] width 16 height 4
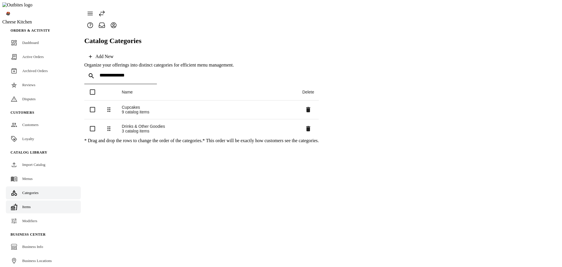
click at [29, 204] on span "Items" at bounding box center [26, 206] width 8 height 4
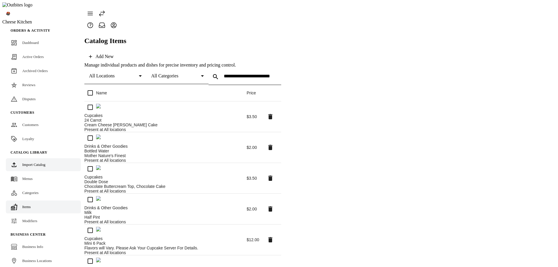
click at [29, 162] on div "Import Catalog" at bounding box center [33, 165] width 23 height 6
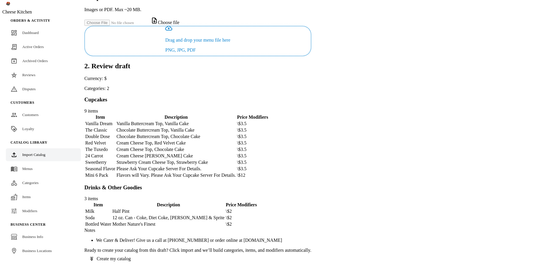
scroll to position [160, 0]
click at [236, 172] on td "Flavors will Vary. Please Ask Your Cupcake Server For Details." at bounding box center [176, 175] width 120 height 6
click at [236, 173] on div "Flavors will Vary. Please Ask Your Cupcake Server For Details." at bounding box center [177, 175] width 120 height 5
click at [116, 172] on td "Mini 6 Pack" at bounding box center [100, 175] width 31 height 6
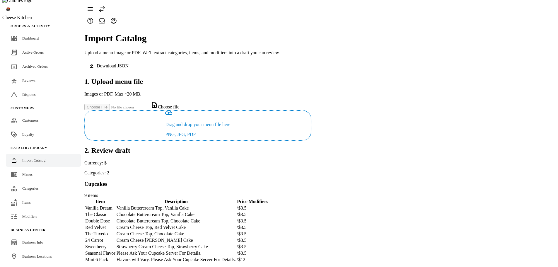
scroll to position [0, 0]
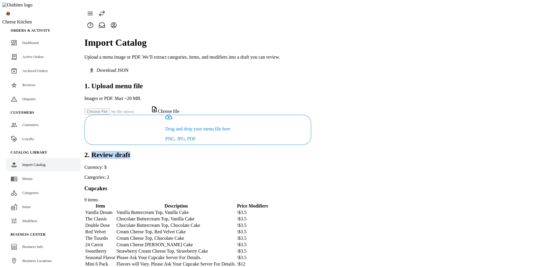
drag, startPoint x: 174, startPoint y: 159, endPoint x: 211, endPoint y: 161, distance: 37.5
click at [211, 161] on div "2. Review draft Currency: $ Categories: 2" at bounding box center [197, 165] width 227 height 29
copy h2 "Review draft"
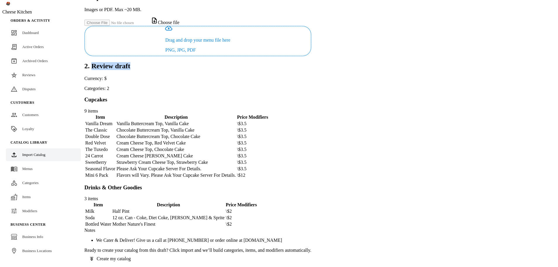
scroll to position [160, 0]
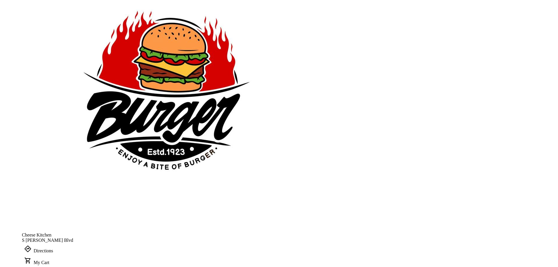
scroll to position [239, 0]
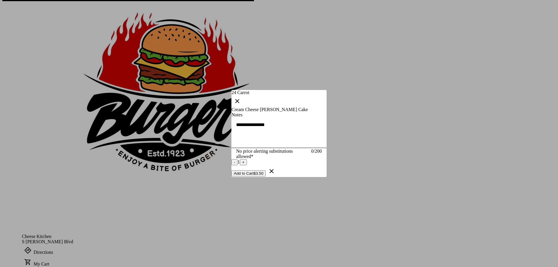
scroll to position [0, 0]
click at [266, 176] on button "Add to Cart $3.50" at bounding box center [248, 173] width 34 height 6
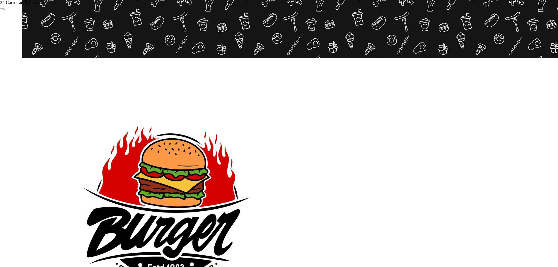
scroll to position [93, 0]
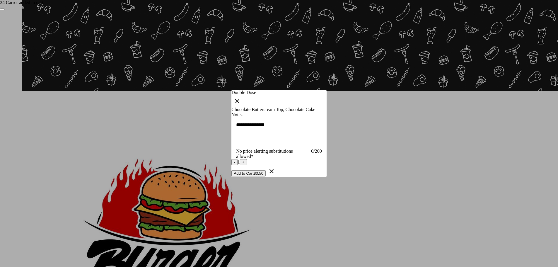
click at [266, 176] on button "Add to Cart $3.50" at bounding box center [248, 173] width 34 height 6
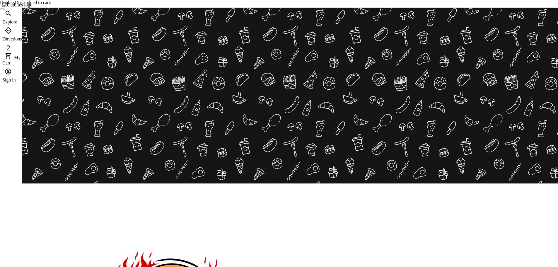
scroll to position [93, 0]
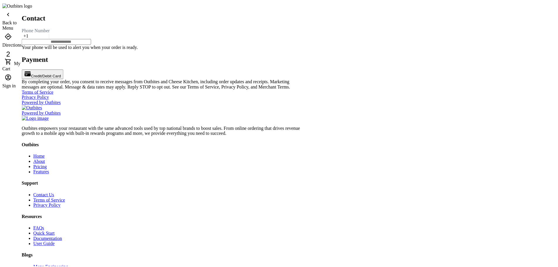
scroll to position [78, 0]
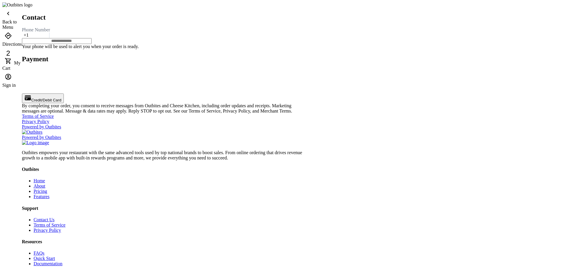
click at [92, 44] on input "tel" at bounding box center [57, 41] width 70 height 6
type input "**********"
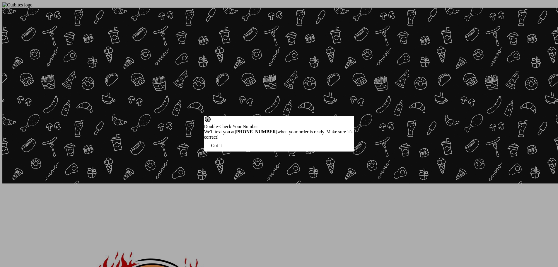
click at [222, 148] on span "Got it" at bounding box center [216, 145] width 11 height 5
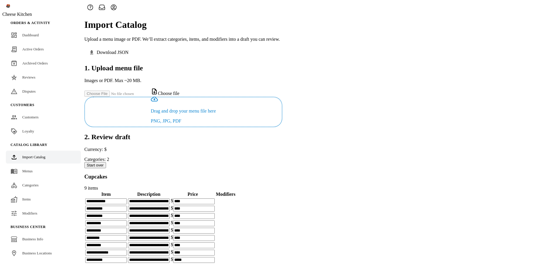
scroll to position [88, 0]
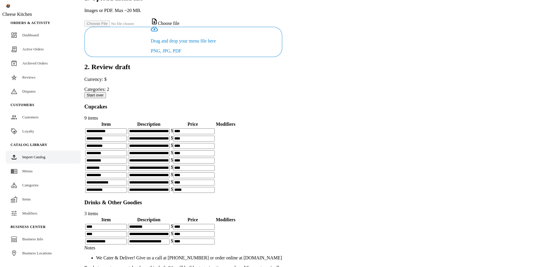
click at [106, 92] on button "Start over" at bounding box center [95, 95] width 22 height 6
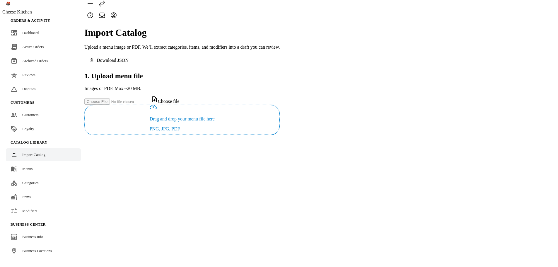
scroll to position [0, 0]
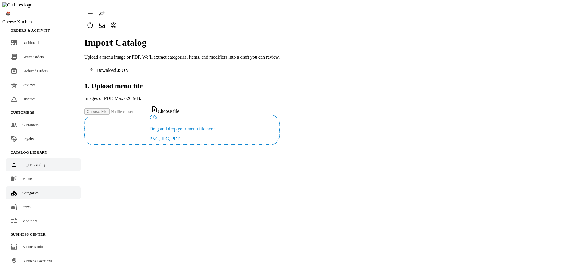
click at [33, 190] on span "Categories" at bounding box center [30, 192] width 16 height 4
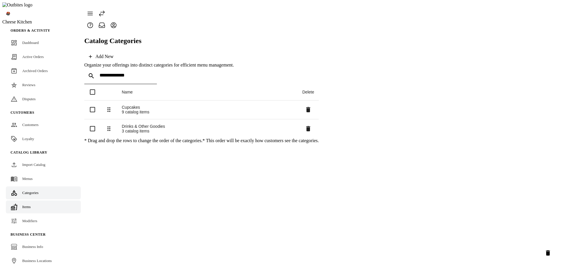
click at [25, 204] on span "Items" at bounding box center [26, 206] width 8 height 4
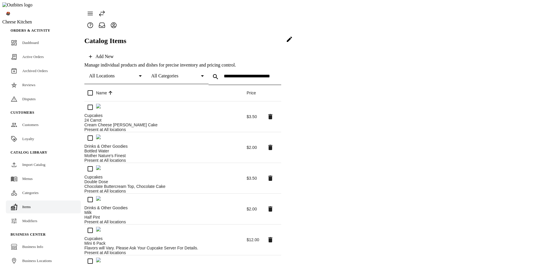
click at [296, 46] on span at bounding box center [289, 39] width 14 height 14
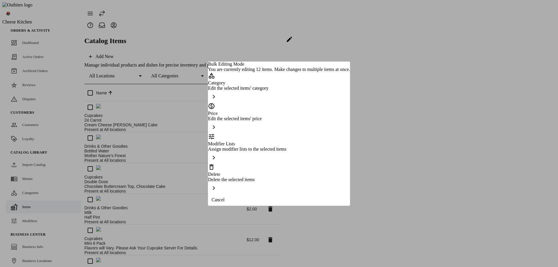
click at [255, 177] on div "Delete the selected items" at bounding box center [279, 179] width 142 height 5
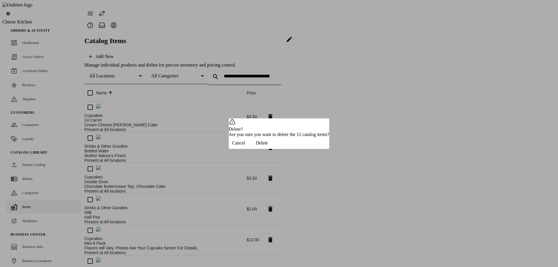
click at [275, 150] on span "button" at bounding box center [262, 143] width 26 height 14
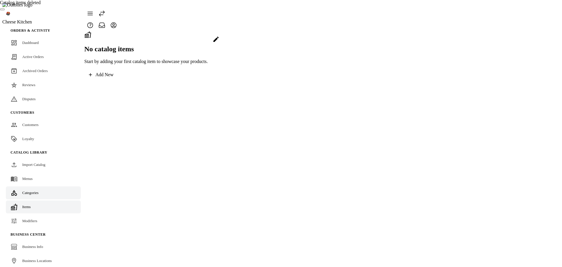
click at [35, 187] on link "Categories" at bounding box center [43, 192] width 75 height 13
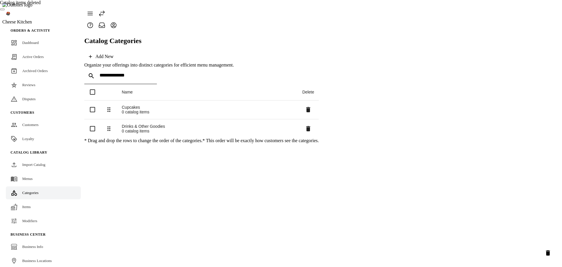
click at [545, 250] on icon "Delete selected categories" at bounding box center [548, 252] width 7 height 7
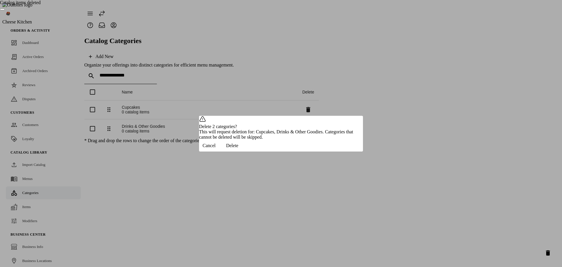
click at [238, 148] on span "Delete" at bounding box center [232, 145] width 12 height 5
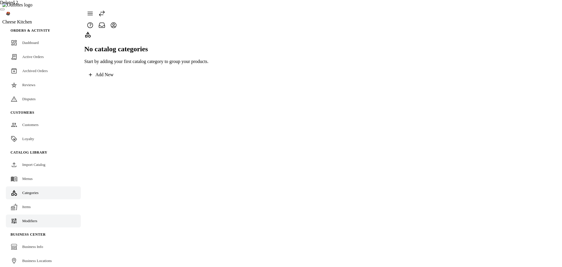
click at [26, 219] on span "Modifiers" at bounding box center [29, 221] width 15 height 4
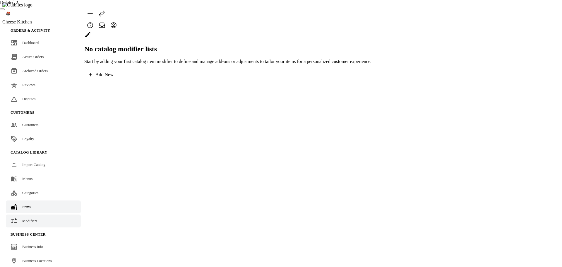
drag, startPoint x: 18, startPoint y: 199, endPoint x: 31, endPoint y: 189, distance: 16.1
click at [18, 200] on link "Items" at bounding box center [43, 206] width 75 height 13
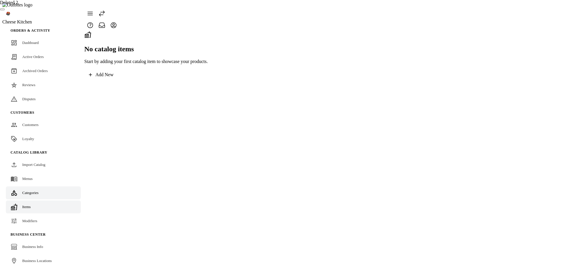
click at [36, 190] on span "Categories" at bounding box center [30, 192] width 16 height 4
click at [35, 172] on link "Menus" at bounding box center [43, 178] width 75 height 13
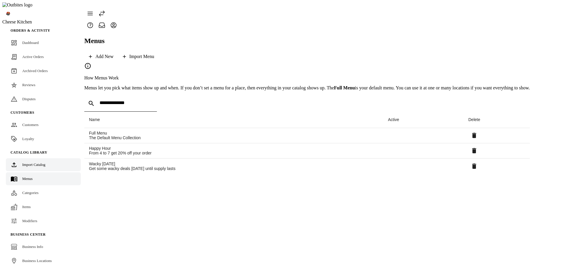
click at [44, 162] on div "Import Catalog" at bounding box center [33, 165] width 23 height 6
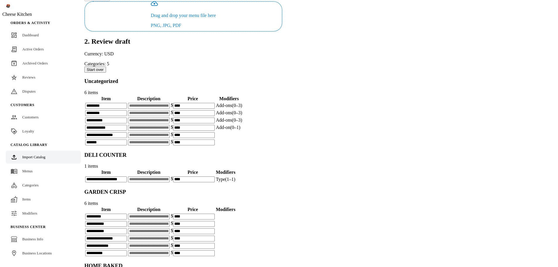
scroll to position [112, 0]
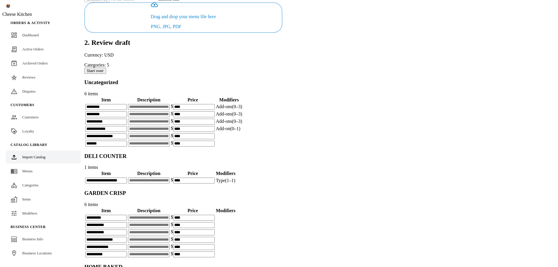
click at [170, 104] on input at bounding box center [149, 107] width 42 height 6
type input "****"
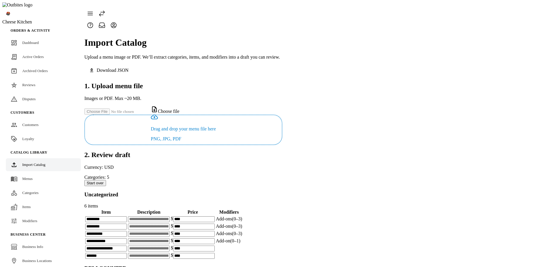
click at [185, 191] on h3 "Uncategorized" at bounding box center [183, 194] width 198 height 6
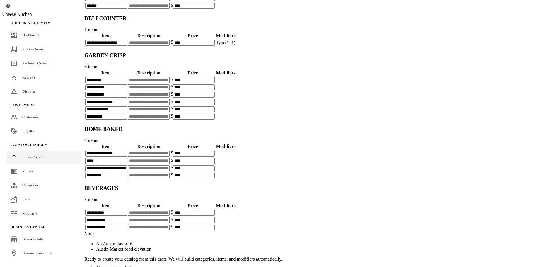
scroll to position [264, 0]
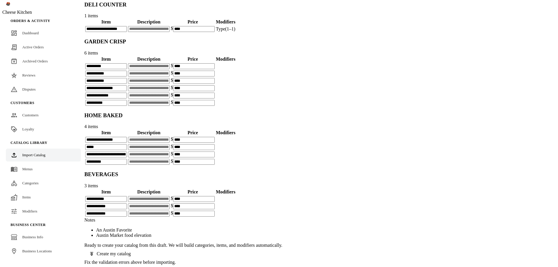
click at [236, 69] on td at bounding box center [226, 66] width 20 height 7
click at [236, 31] on span "(1–1)" at bounding box center [230, 28] width 10 height 5
drag, startPoint x: 442, startPoint y: 237, endPoint x: 437, endPoint y: 217, distance: 20.8
click at [282, 242] on div "Ready to create your catalog from this draft. We will build categories, items, …" at bounding box center [183, 250] width 198 height 17
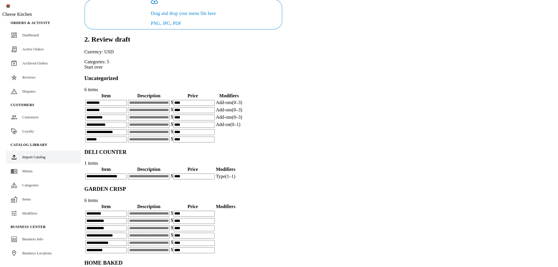
scroll to position [114, 0]
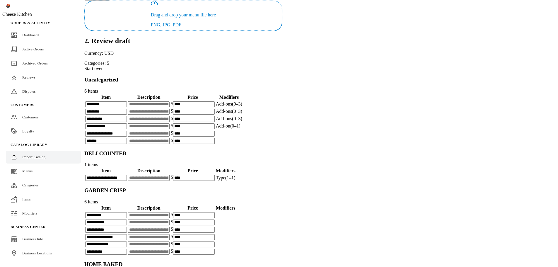
click at [189, 76] on div "**********" at bounding box center [183, 110] width 198 height 68
click at [190, 76] on h3 "Uncategorized" at bounding box center [183, 79] width 198 height 6
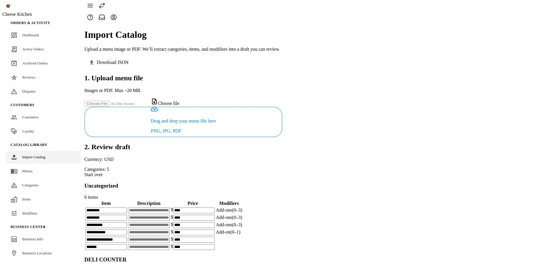
scroll to position [0, 0]
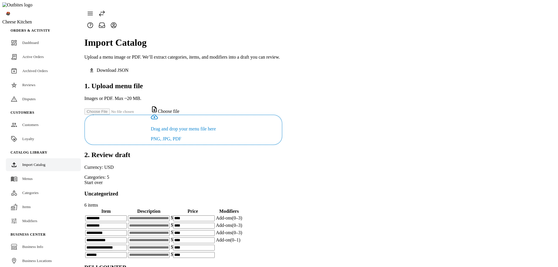
click at [136, 63] on span at bounding box center [109, 70] width 51 height 14
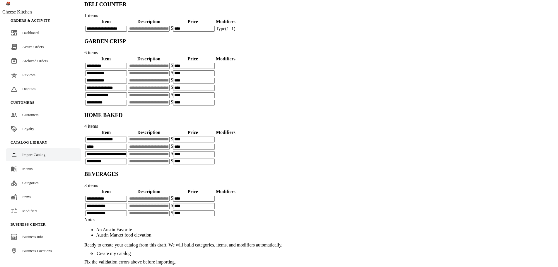
scroll to position [466, 0]
click at [200, 259] on div "Fix the validation errors above before importing." at bounding box center [183, 261] width 198 height 5
click at [282, 242] on div "Ready to create your catalog from this draft. We will build categories, items, …" at bounding box center [183, 250] width 198 height 17
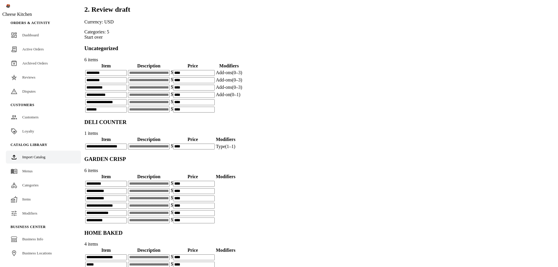
scroll to position [114, 0]
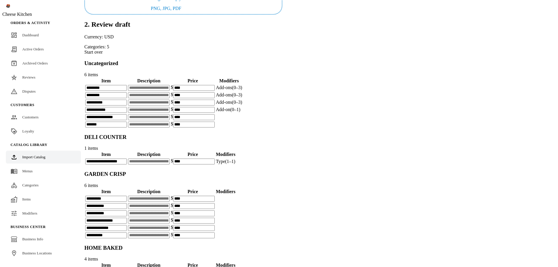
click at [241, 112] on span "(0–1)" at bounding box center [235, 109] width 10 height 5
click at [243, 120] on td at bounding box center [229, 117] width 27 height 7
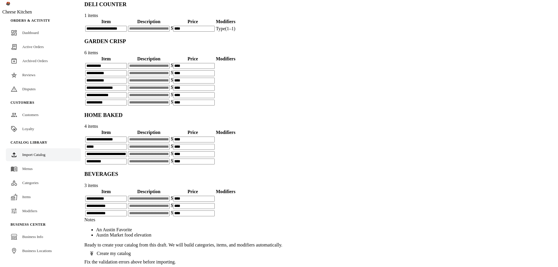
scroll to position [466, 0]
click at [282, 156] on div "**********" at bounding box center [183, 24] width 198 height 480
click at [282, 131] on app-catalog-import "**********" at bounding box center [183, 24] width 198 height 480
click at [282, 242] on div "Ready to create your catalog from this draft. We will build categories, items, …" at bounding box center [183, 250] width 198 height 17
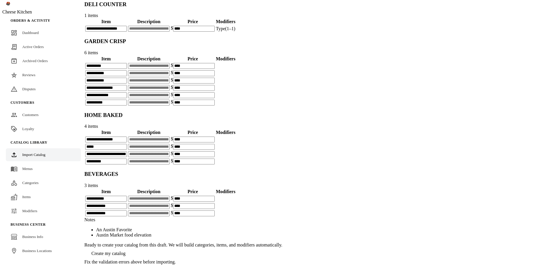
scroll to position [56, 0]
drag, startPoint x: 499, startPoint y: 206, endPoint x: 456, endPoint y: 226, distance: 47.4
click at [282, 206] on app-catalog-import "**********" at bounding box center [183, 24] width 198 height 480
click at [282, 242] on div "Ready to create your catalog from this draft. We will build categories, items, …" at bounding box center [183, 250] width 198 height 17
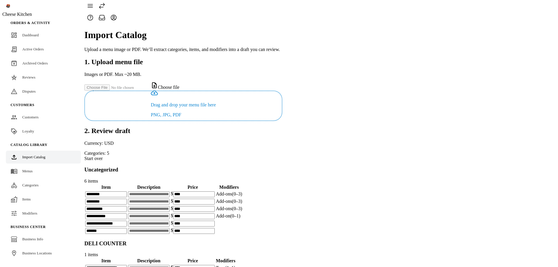
scroll to position [0, 0]
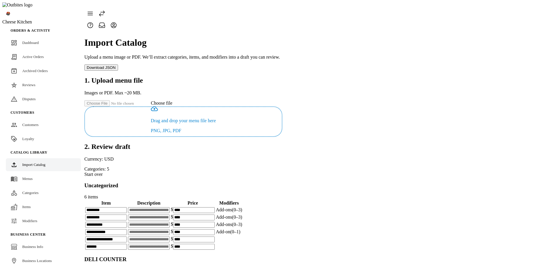
drag, startPoint x: 456, startPoint y: 33, endPoint x: 484, endPoint y: 60, distance: 39.2
click at [116, 65] on span "Download JSON" at bounding box center [101, 67] width 29 height 4
drag, startPoint x: 511, startPoint y: 78, endPoint x: 522, endPoint y: 79, distance: 10.3
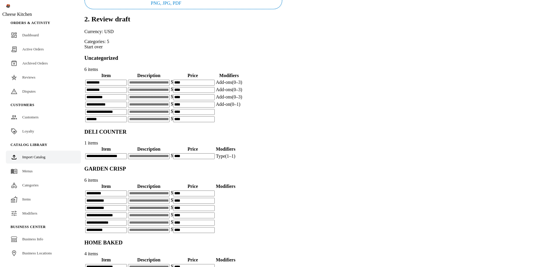
scroll to position [117, 0]
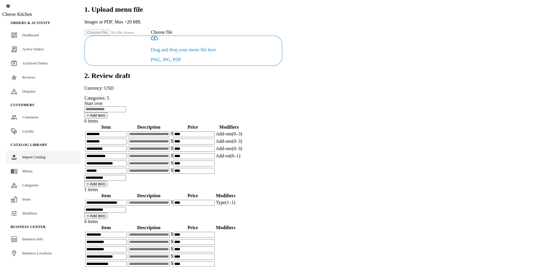
scroll to position [117, 0]
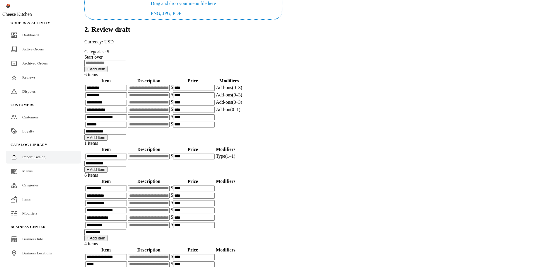
click at [126, 66] on input at bounding box center [105, 63] width 42 height 6
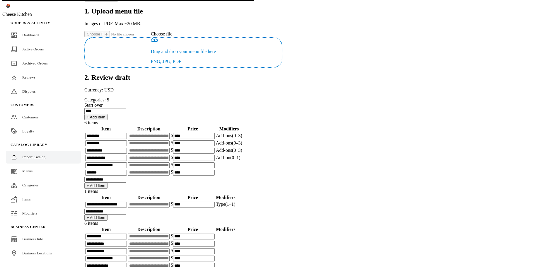
scroll to position [88, 0]
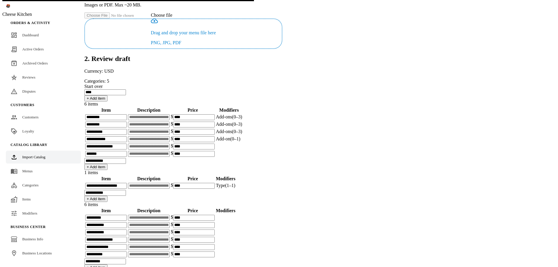
type input "****"
click at [108, 98] on button "+ Add item" at bounding box center [95, 98] width 23 height 6
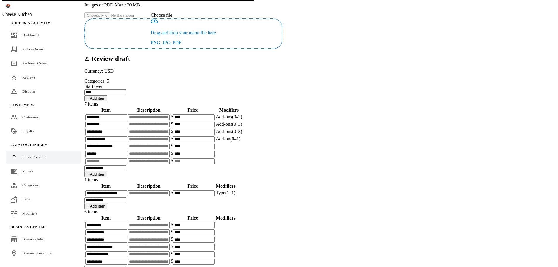
click at [108, 98] on button "+ Add item" at bounding box center [95, 98] width 23 height 6
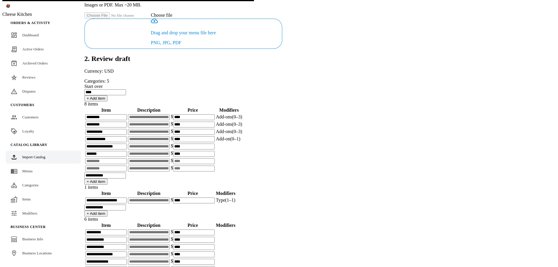
click at [108, 98] on button "+ Add item" at bounding box center [95, 98] width 23 height 6
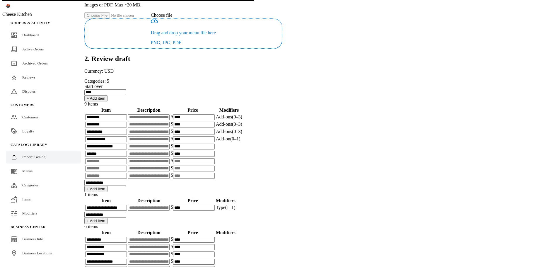
click at [108, 98] on button "+ Add item" at bounding box center [95, 98] width 23 height 6
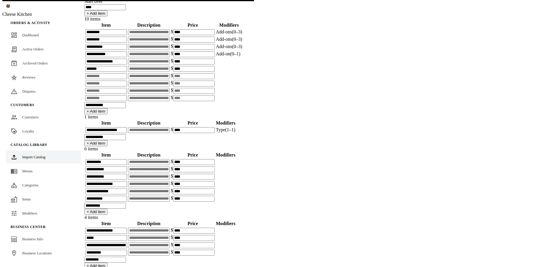
scroll to position [171, 0]
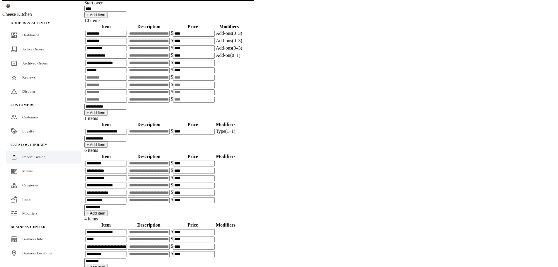
click at [127, 81] on input at bounding box center [106, 78] width 42 height 6
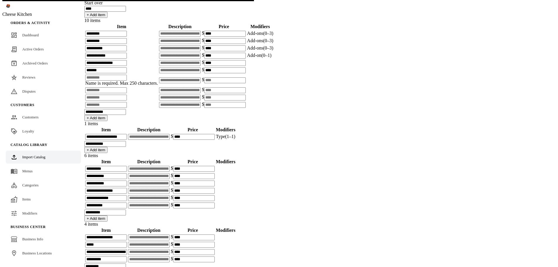
click at [127, 93] on input at bounding box center [106, 90] width 42 height 6
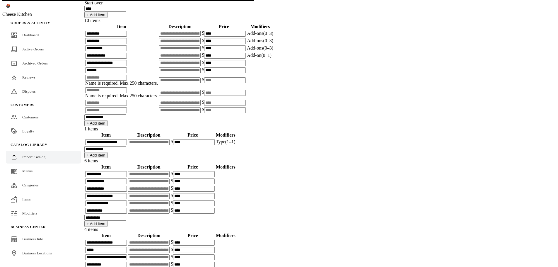
drag, startPoint x: 460, startPoint y: 140, endPoint x: 511, endPoint y: 134, distance: 51.1
click at [274, 86] on td at bounding box center [260, 80] width 27 height 12
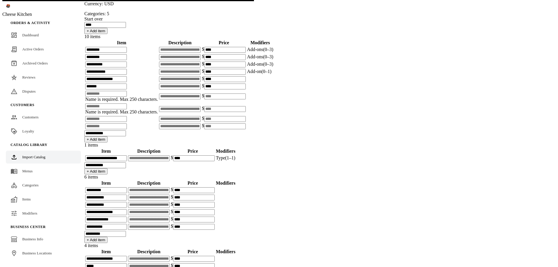
scroll to position [153, 0]
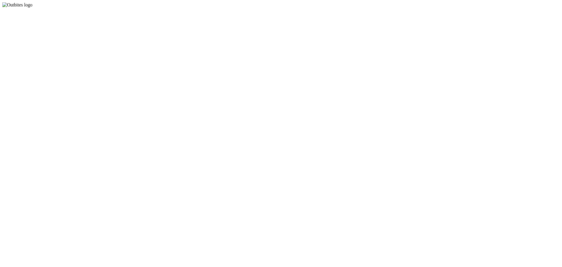
click at [330, 8] on app-root at bounding box center [281, 8] width 558 height 0
